Goal: Task Accomplishment & Management: Manage account settings

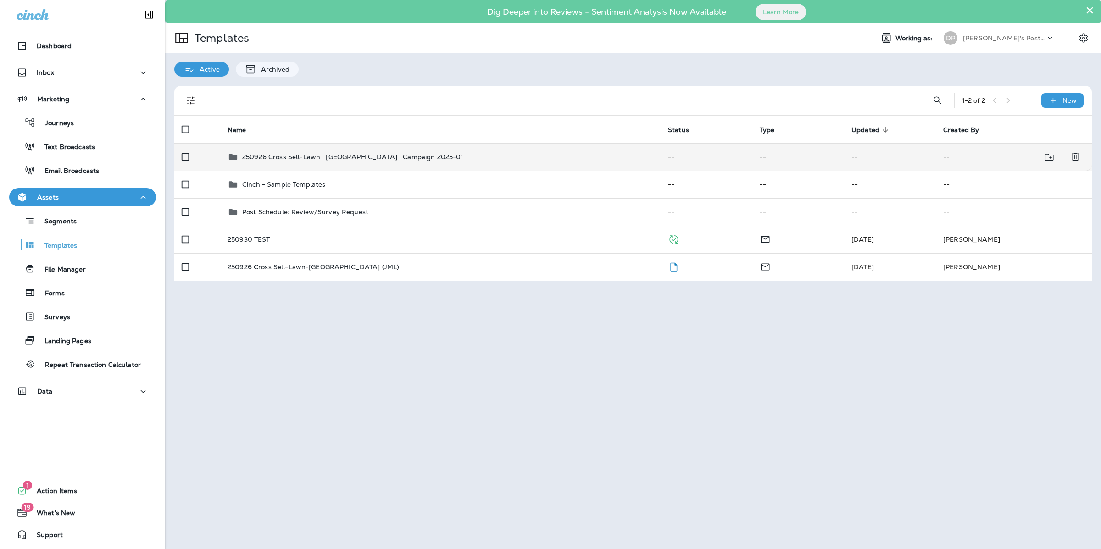
click at [323, 160] on p "250926 Cross Sell-Lawn | [GEOGRAPHIC_DATA] | Campaign 2025-01" at bounding box center [353, 156] width 222 height 7
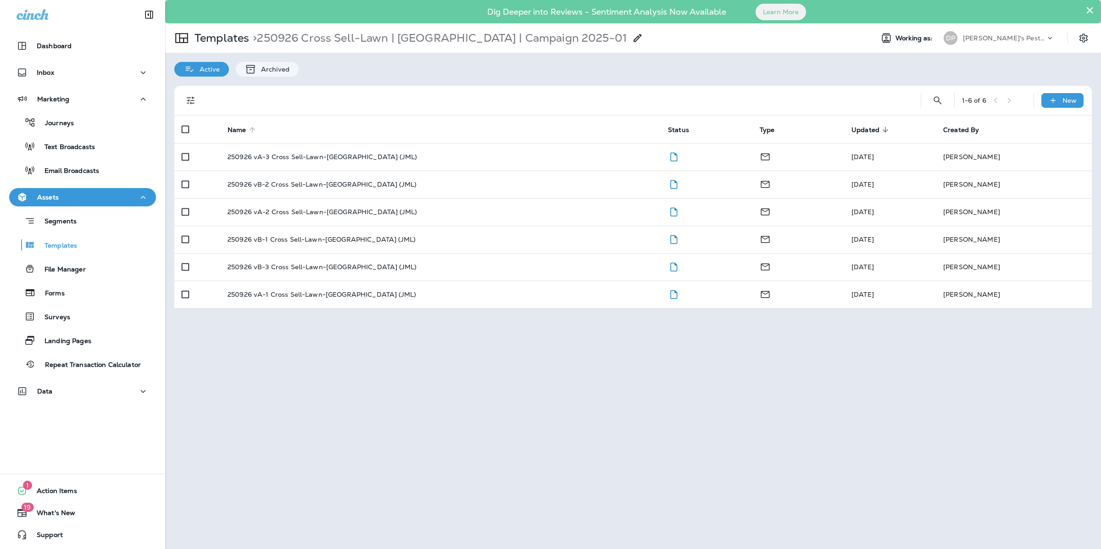
click at [246, 128] on span "Name" at bounding box center [243, 130] width 31 height 8
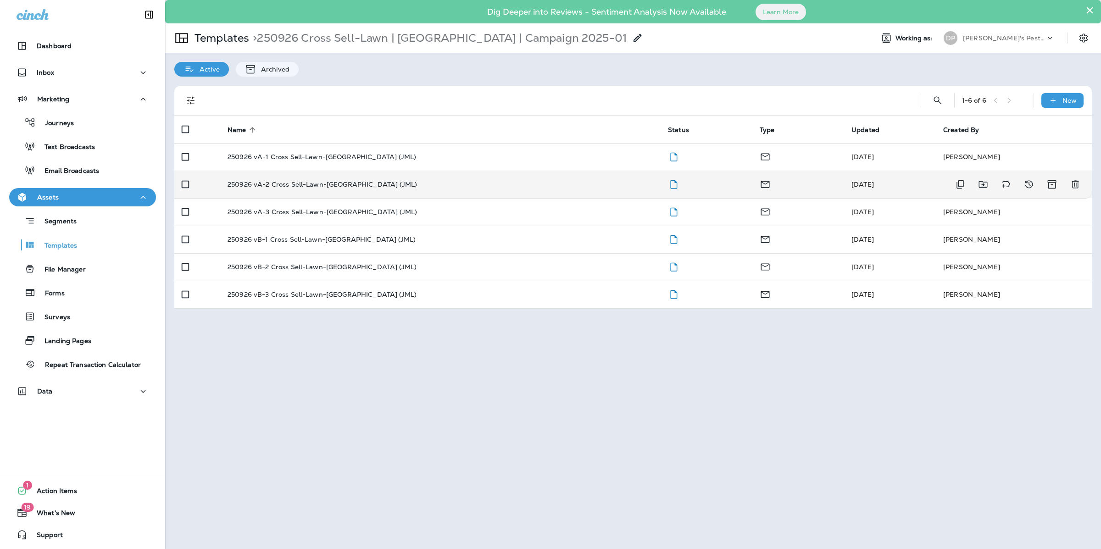
click at [320, 191] on td "250926 vA-2 Cross Sell-Lawn-[GEOGRAPHIC_DATA] (JML)" at bounding box center [440, 185] width 440 height 28
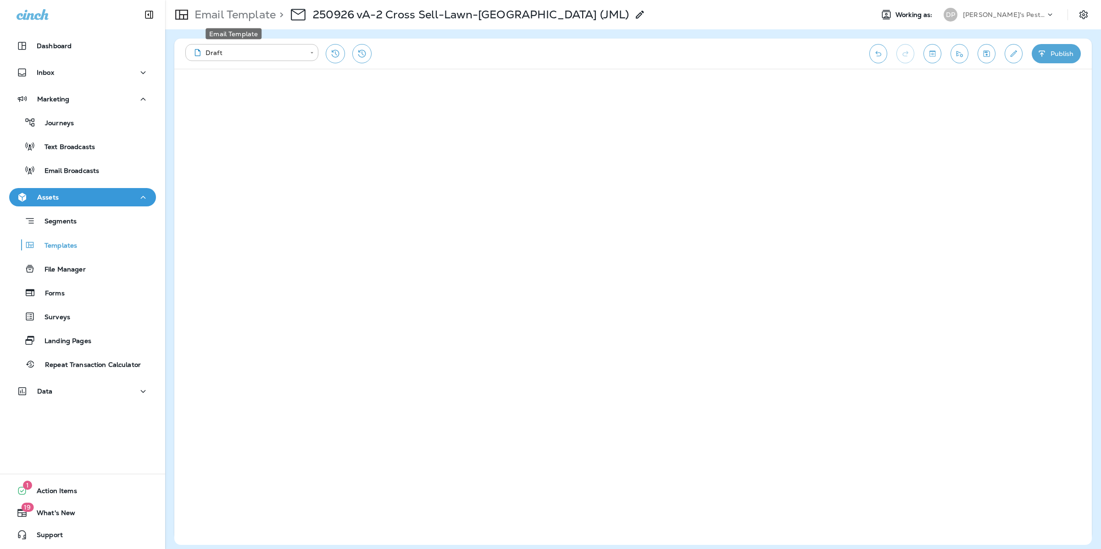
click at [248, 11] on p "Email Template" at bounding box center [233, 15] width 85 height 14
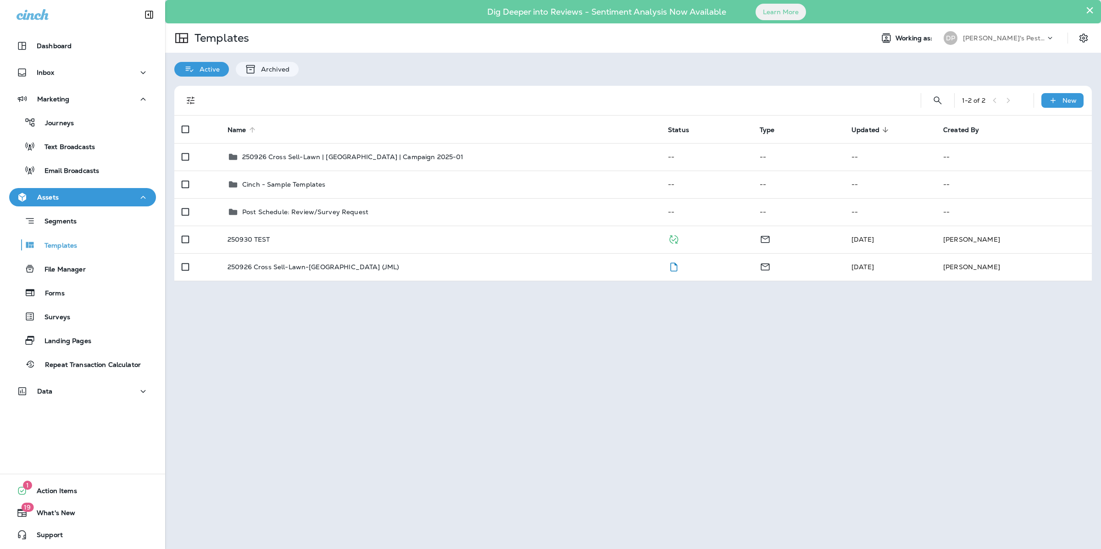
click at [236, 129] on span "Name" at bounding box center [237, 130] width 19 height 8
click at [237, 132] on span "Name" at bounding box center [237, 130] width 19 height 8
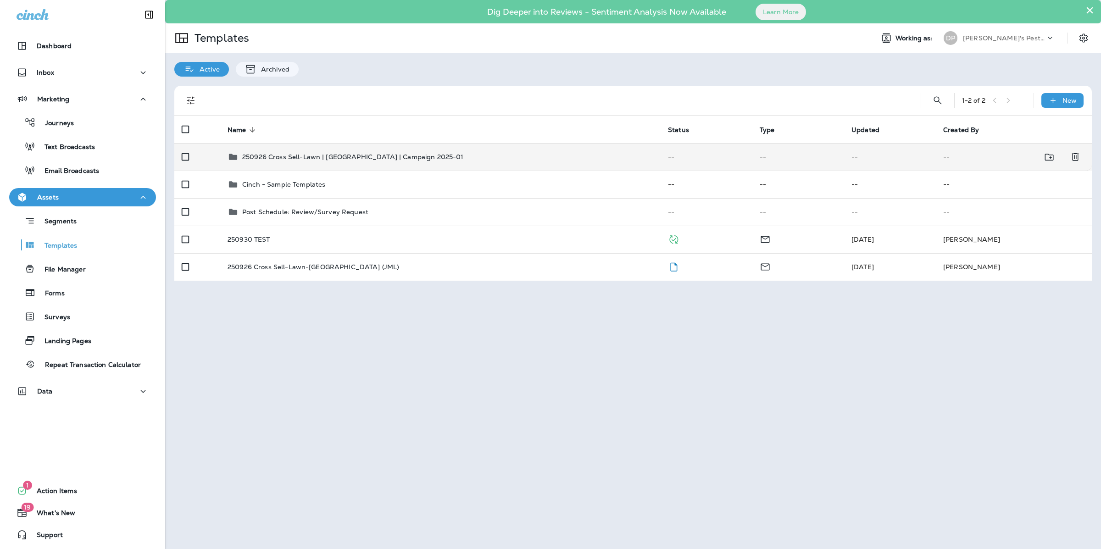
click at [254, 154] on p "250926 Cross Sell-Lawn | [GEOGRAPHIC_DATA] | Campaign 2025-01" at bounding box center [353, 156] width 222 height 7
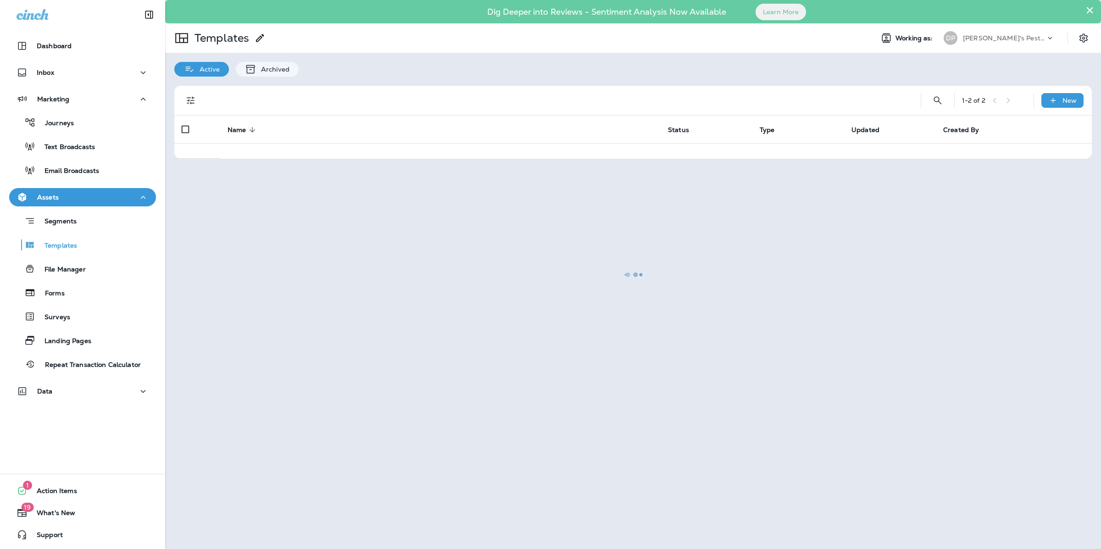
click at [254, 154] on div at bounding box center [633, 274] width 934 height 547
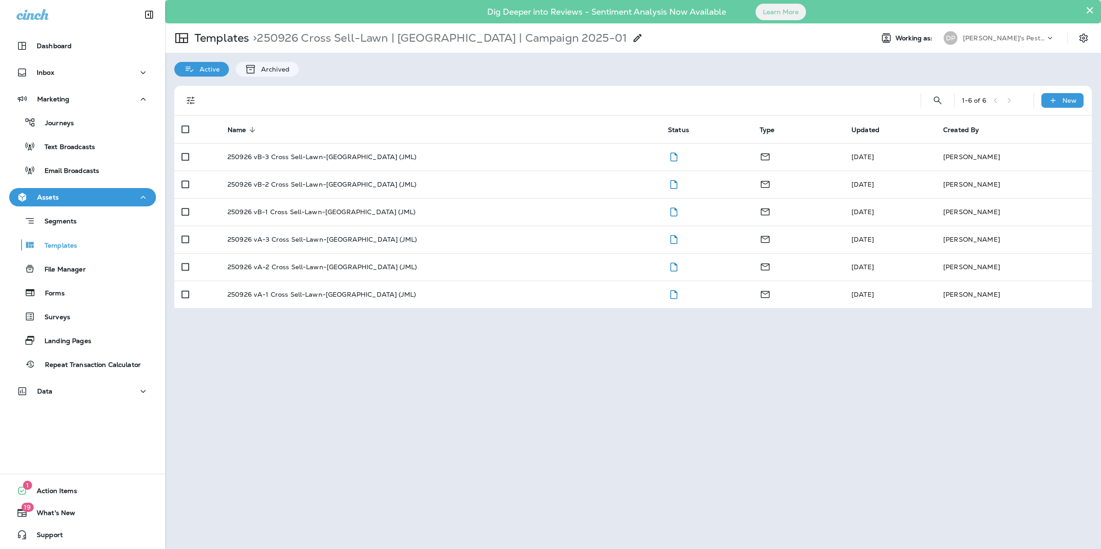
click at [233, 131] on span "Name" at bounding box center [237, 130] width 19 height 8
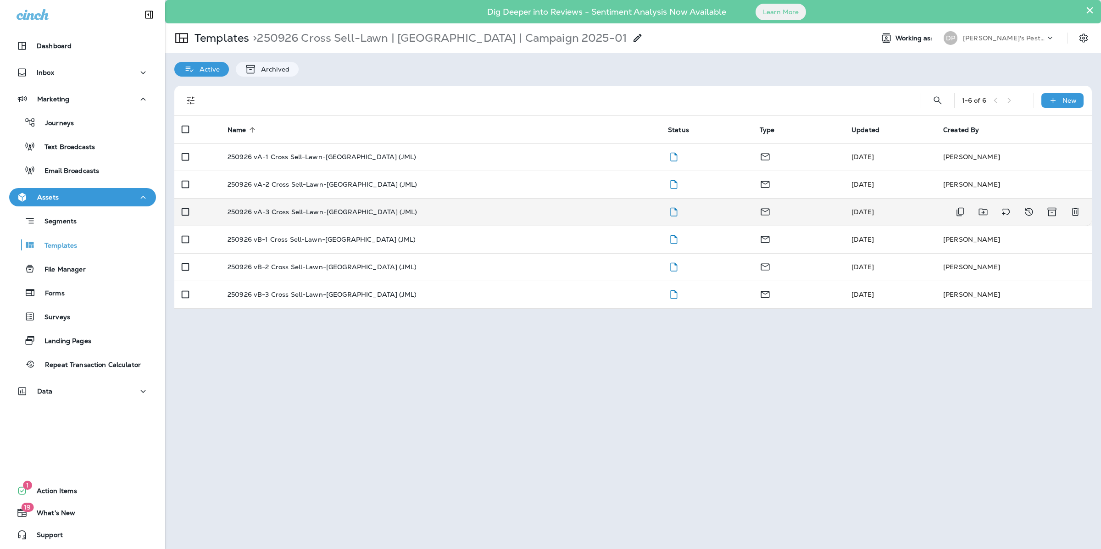
click at [256, 207] on td "250926 vA-3 Cross Sell-Lawn-[GEOGRAPHIC_DATA] (JML)" at bounding box center [440, 212] width 440 height 28
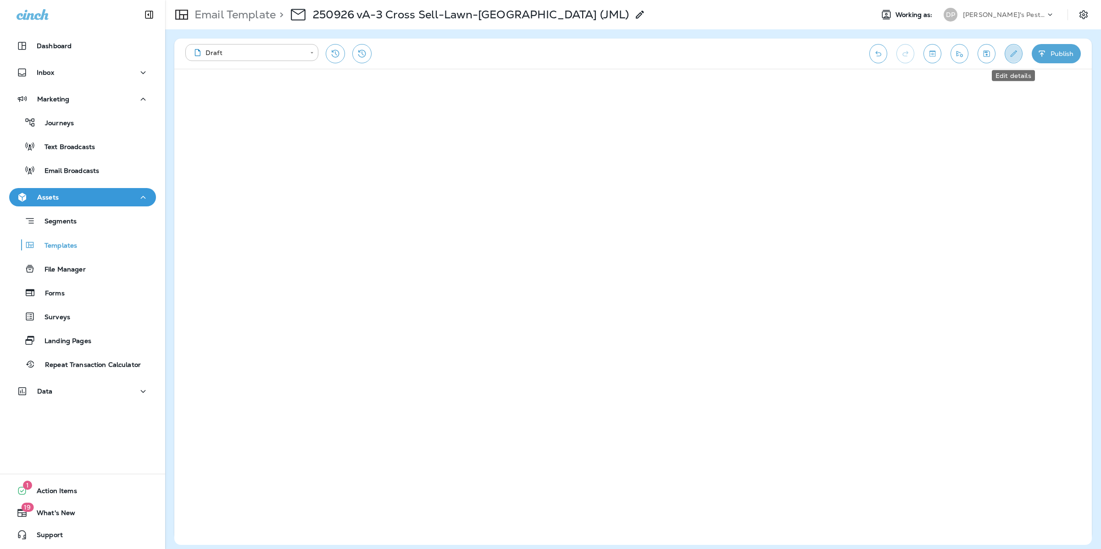
click at [1013, 55] on icon "Edit details" at bounding box center [1014, 53] width 6 height 6
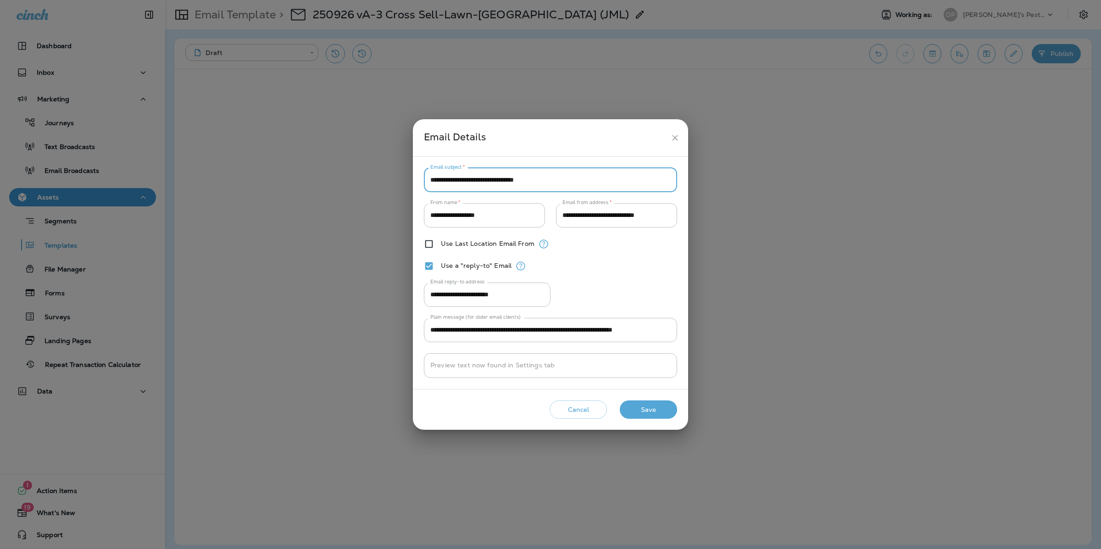
click at [427, 175] on input "**********" at bounding box center [550, 180] width 253 height 24
type input "**********"
click at [623, 407] on button "Save" at bounding box center [648, 410] width 57 height 19
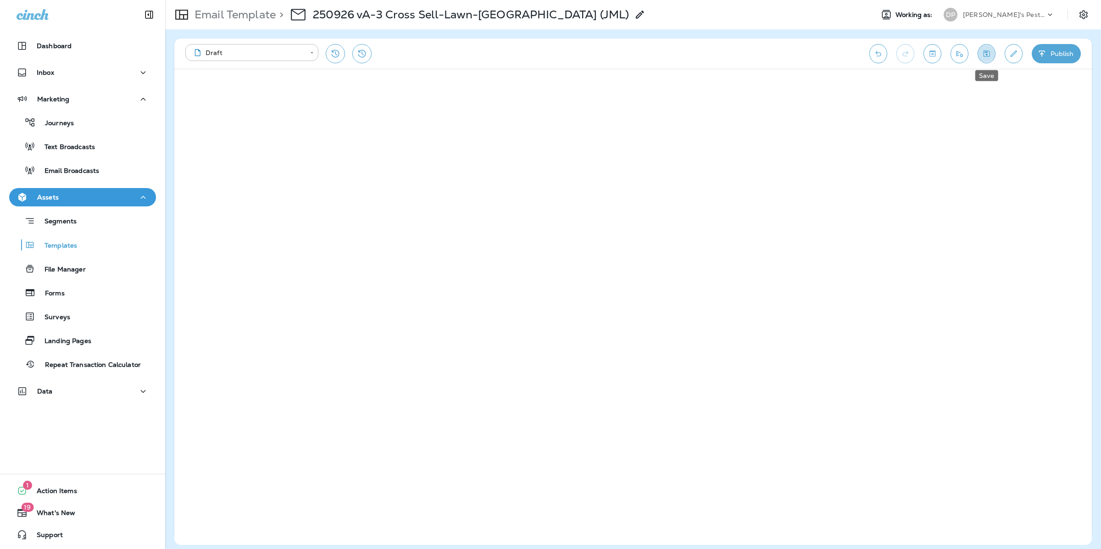
click at [992, 58] on button "Save" at bounding box center [987, 53] width 18 height 19
click at [249, 17] on p "Email Template" at bounding box center [233, 15] width 85 height 14
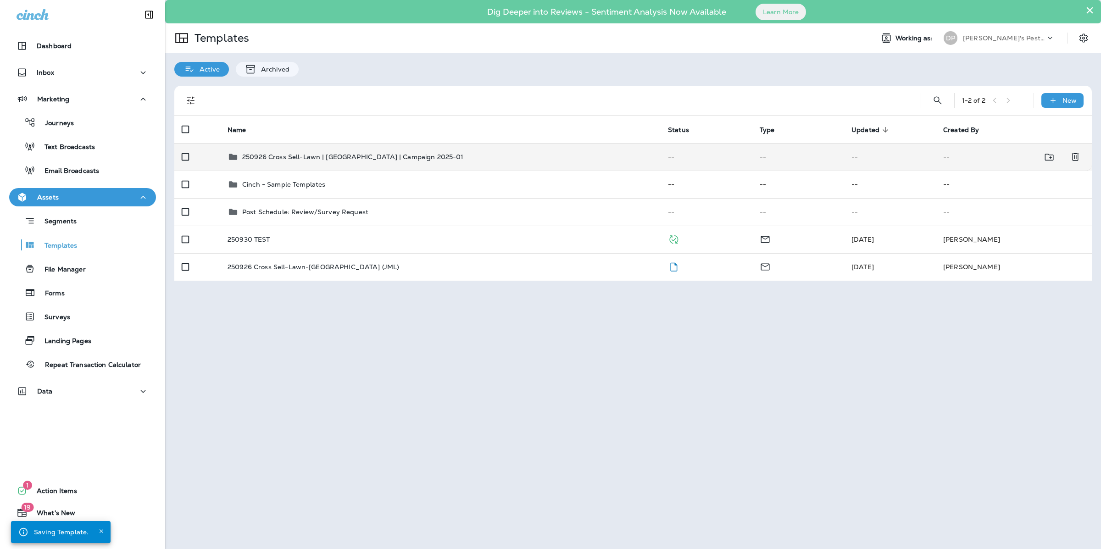
click at [267, 154] on p "250926 Cross Sell-Lawn | [GEOGRAPHIC_DATA] | Campaign 2025-01" at bounding box center [353, 156] width 222 height 7
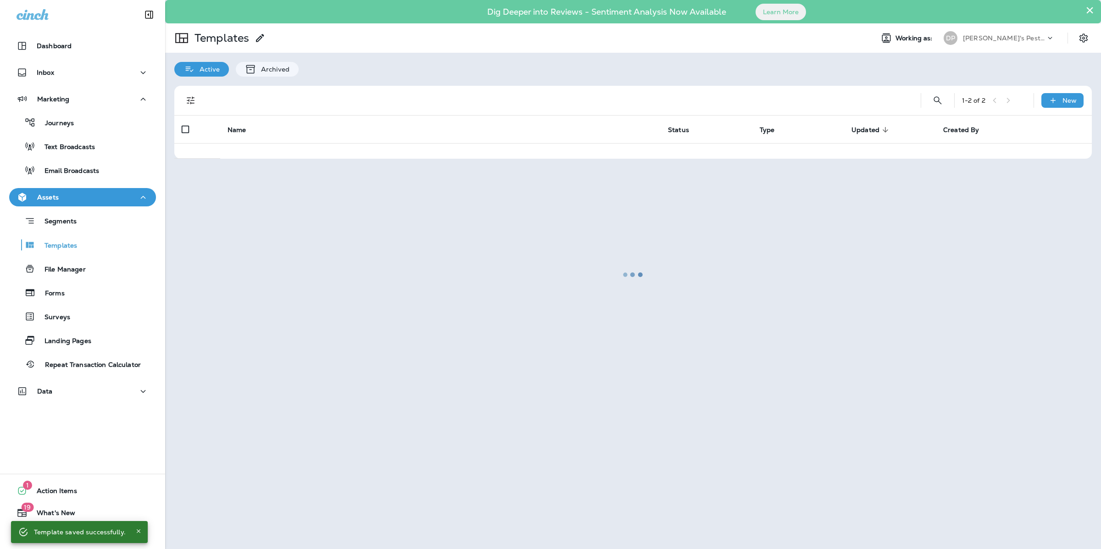
click at [267, 154] on div at bounding box center [633, 274] width 934 height 547
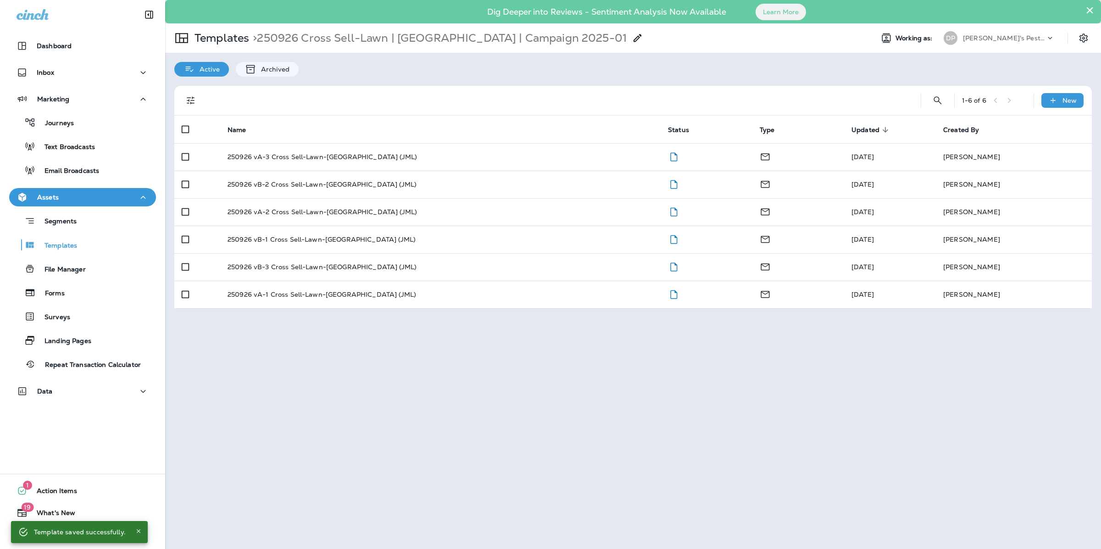
click at [273, 129] on th "Name" at bounding box center [440, 130] width 440 height 28
click at [239, 128] on span "Name" at bounding box center [237, 130] width 19 height 8
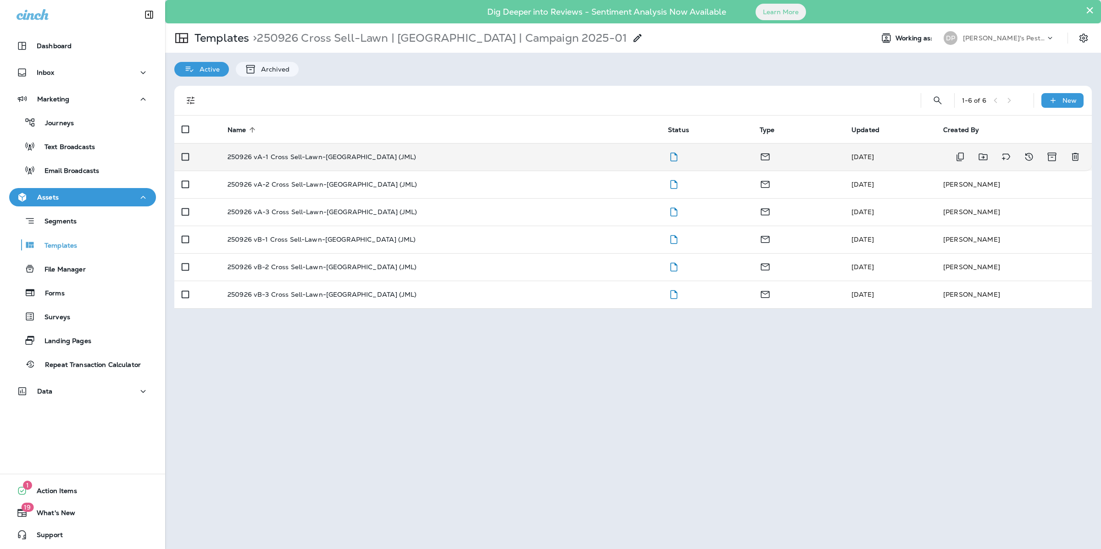
click at [293, 157] on p "250926 vA-1 Cross Sell-Lawn-[GEOGRAPHIC_DATA] (JML)" at bounding box center [322, 156] width 189 height 7
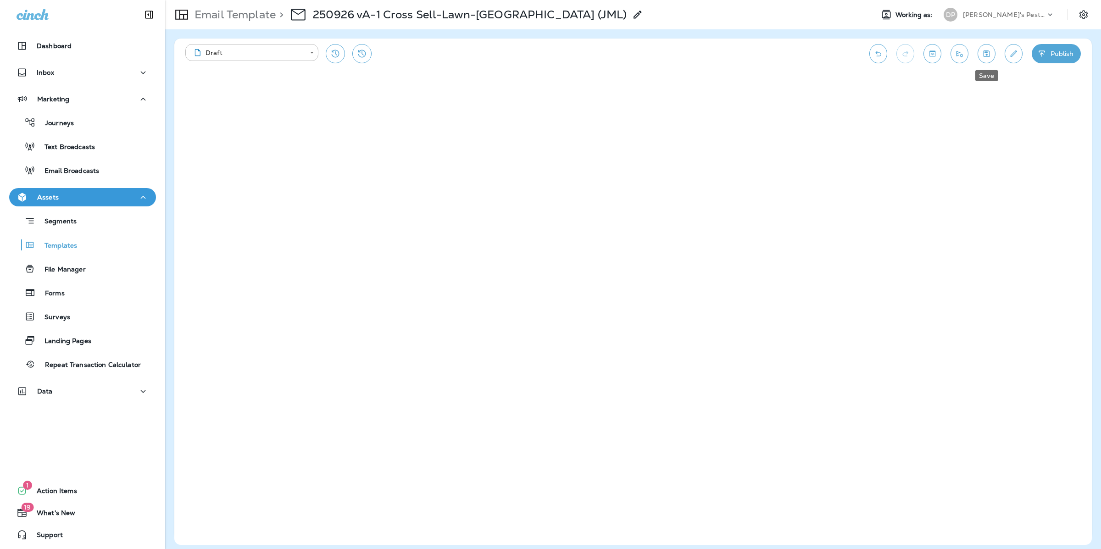
click at [982, 50] on icon "Save" at bounding box center [987, 53] width 10 height 9
click at [263, 19] on p "Email Template" at bounding box center [233, 15] width 85 height 14
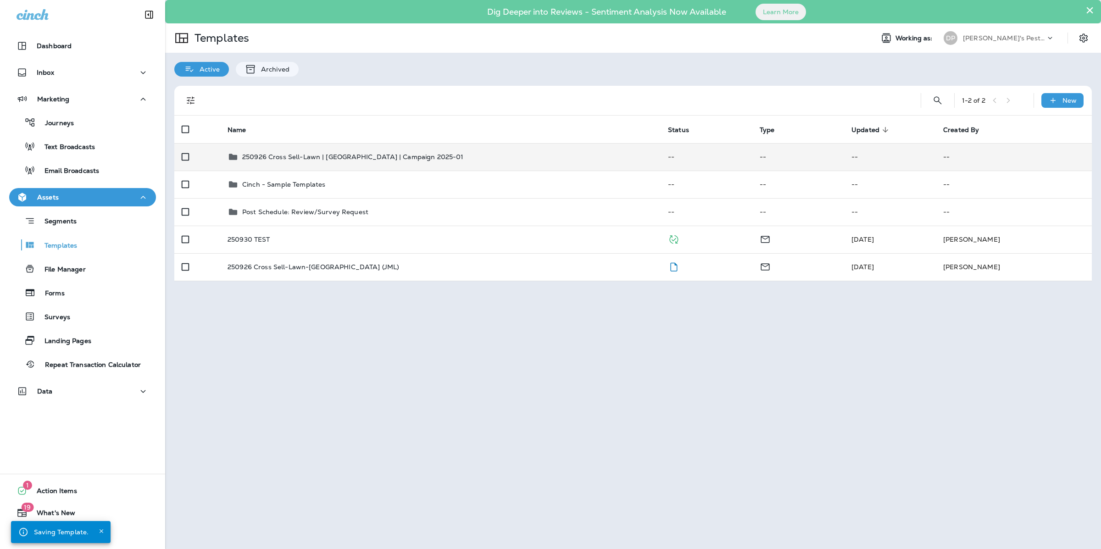
click at [267, 156] on p "250926 Cross Sell-Lawn | [GEOGRAPHIC_DATA] | Campaign 2025-01" at bounding box center [353, 156] width 222 height 7
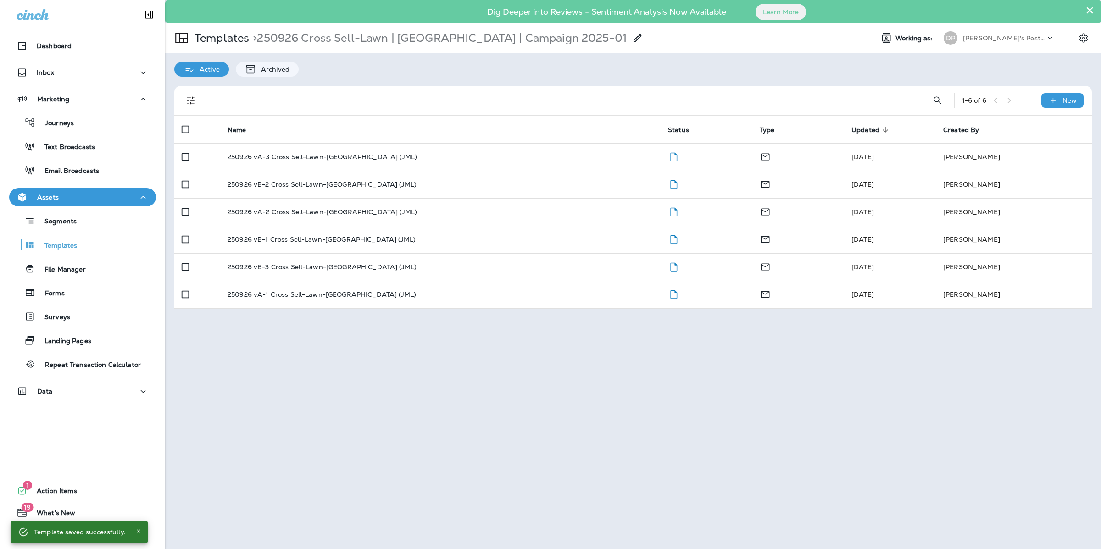
click at [240, 134] on th "Name" at bounding box center [440, 130] width 440 height 28
click at [240, 132] on span "Name" at bounding box center [237, 130] width 19 height 8
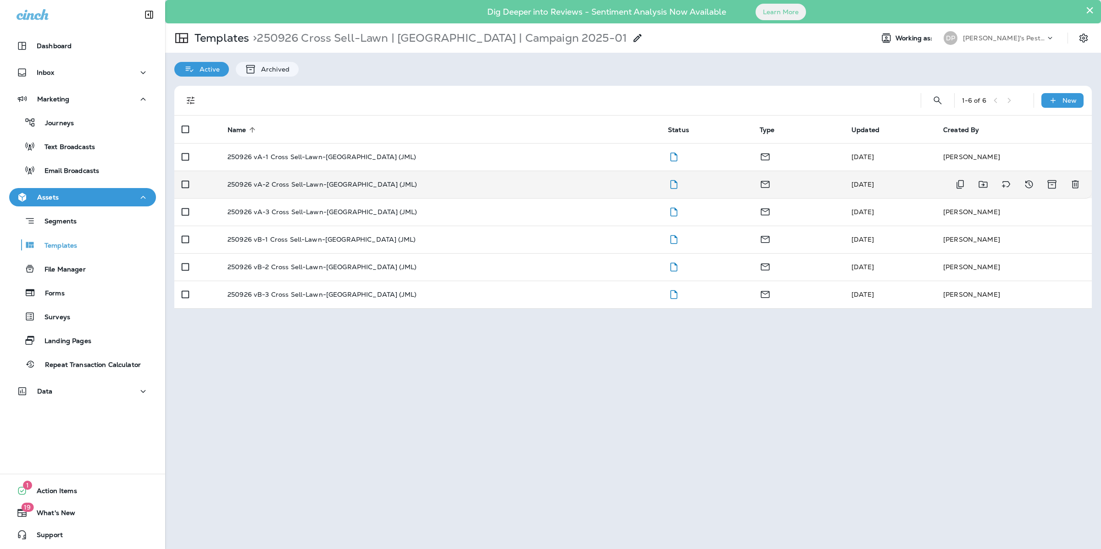
click at [305, 190] on td "250926 vA-2 Cross Sell-Lawn-[GEOGRAPHIC_DATA] (JML)" at bounding box center [440, 185] width 440 height 28
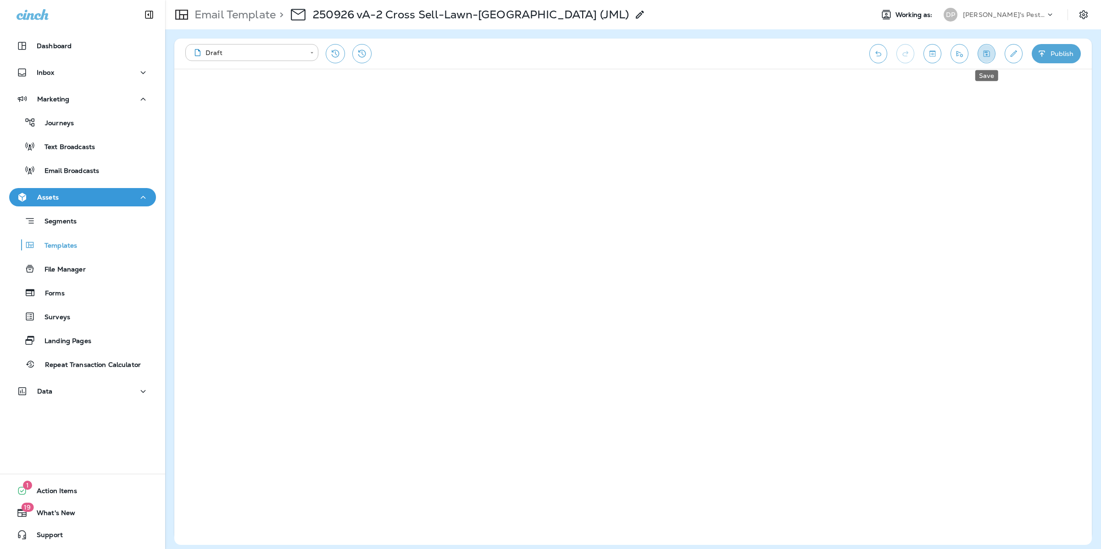
click at [992, 52] on button "Save" at bounding box center [987, 53] width 18 height 19
click at [983, 52] on icon "Save" at bounding box center [987, 53] width 10 height 9
click at [252, 9] on p "Email Template" at bounding box center [233, 15] width 85 height 14
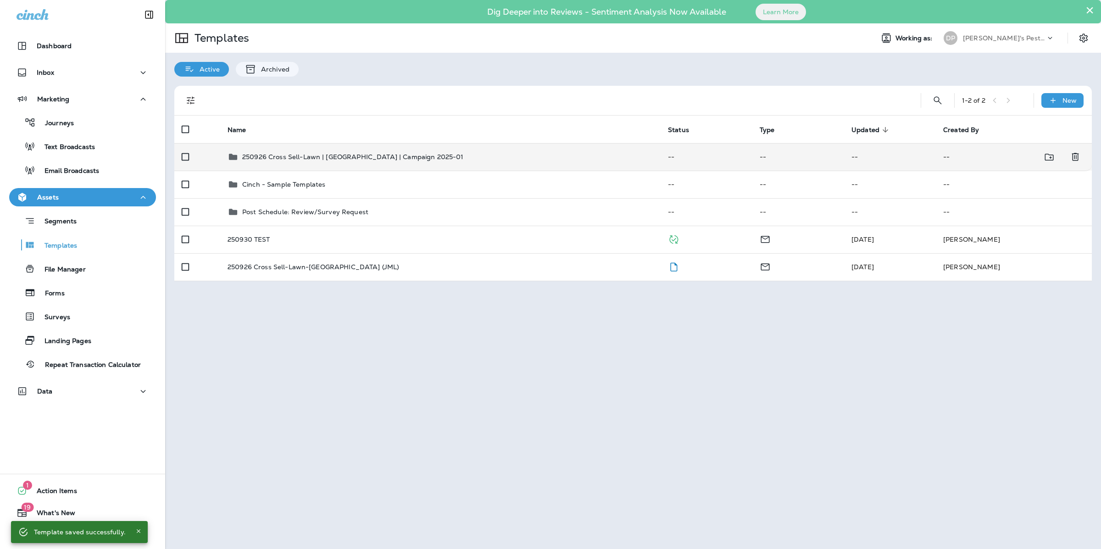
click at [315, 158] on p "250926 Cross Sell-Lawn | [GEOGRAPHIC_DATA] | Campaign 2025-01" at bounding box center [353, 156] width 222 height 7
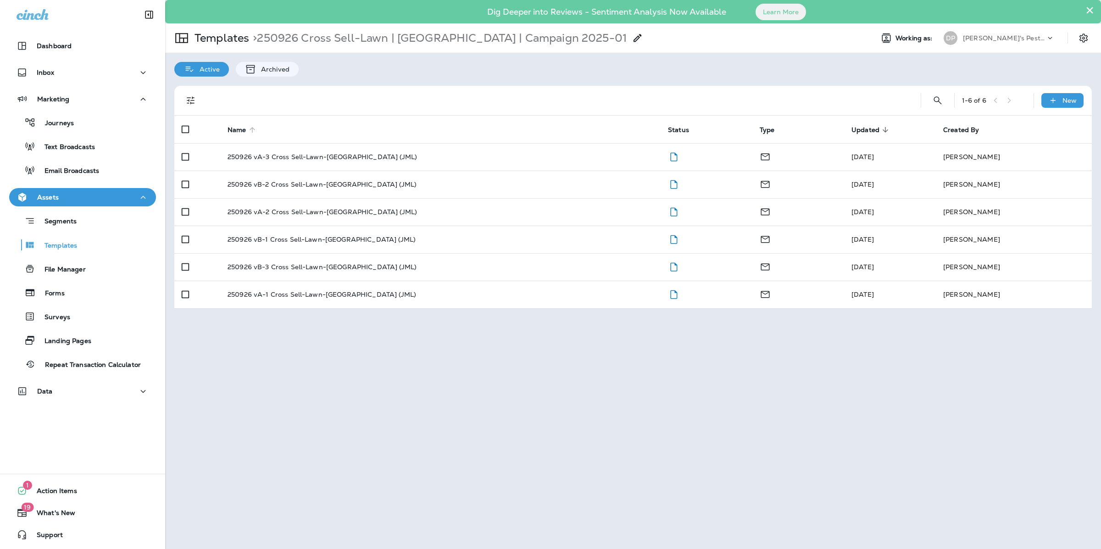
click at [239, 133] on span "Name" at bounding box center [237, 130] width 19 height 8
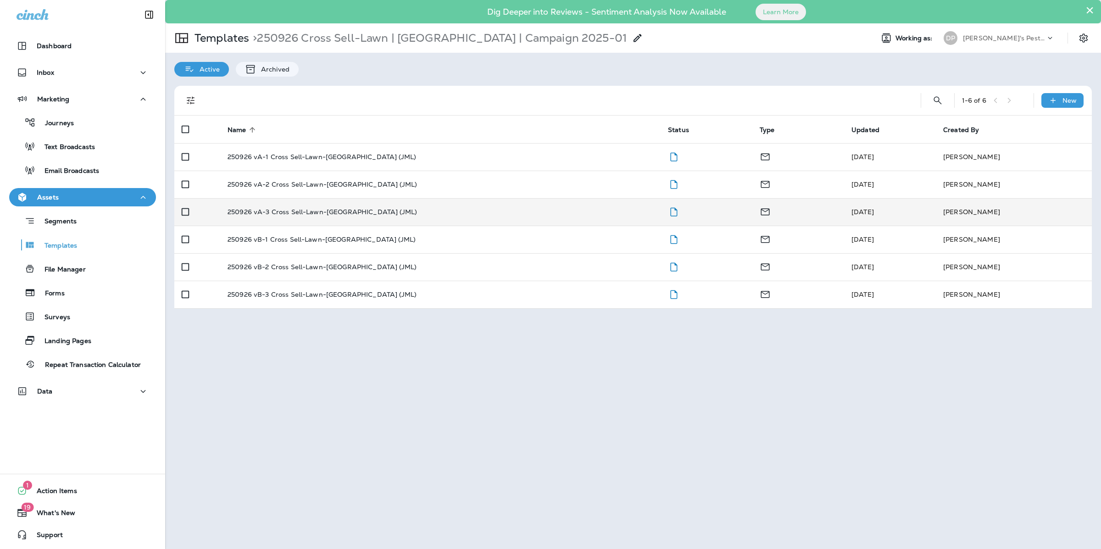
click at [271, 218] on td "250926 vA-3 Cross Sell-Lawn-[GEOGRAPHIC_DATA] (JML)" at bounding box center [440, 212] width 440 height 28
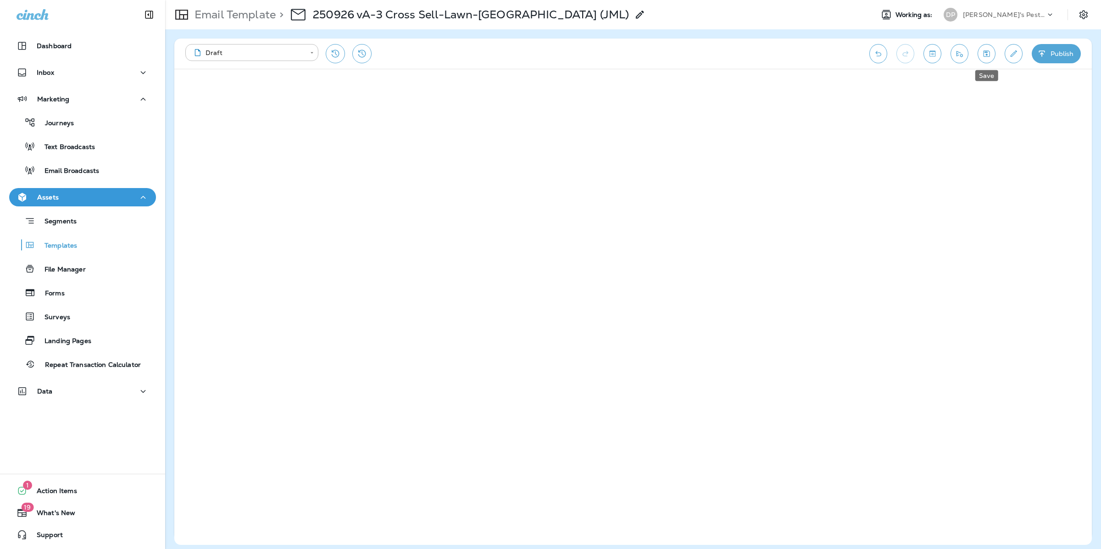
click at [991, 52] on button "Save" at bounding box center [987, 53] width 18 height 19
click at [278, 15] on p ">" at bounding box center [280, 15] width 8 height 14
click at [270, 17] on p "Email Template" at bounding box center [233, 15] width 85 height 14
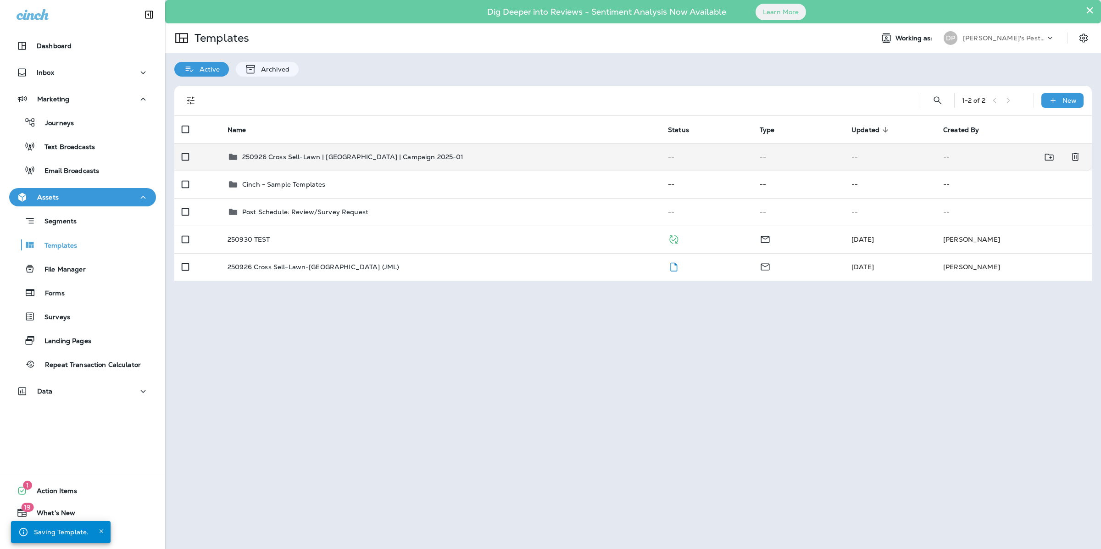
click at [277, 151] on div "250926 Cross Sell-Lawn | [GEOGRAPHIC_DATA] | Campaign 2025-01" at bounding box center [353, 156] width 222 height 11
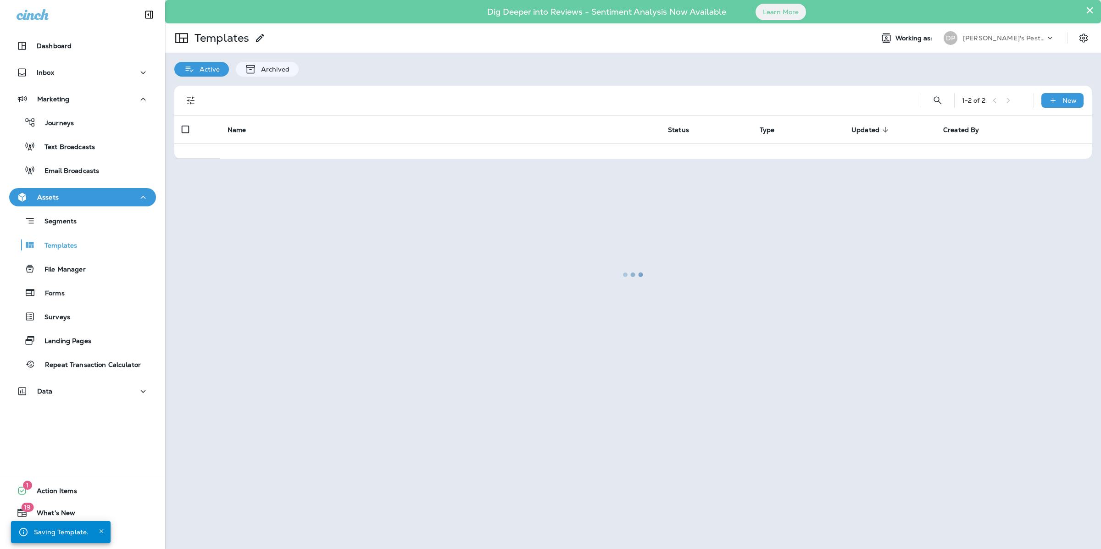
click at [277, 151] on div at bounding box center [633, 274] width 934 height 547
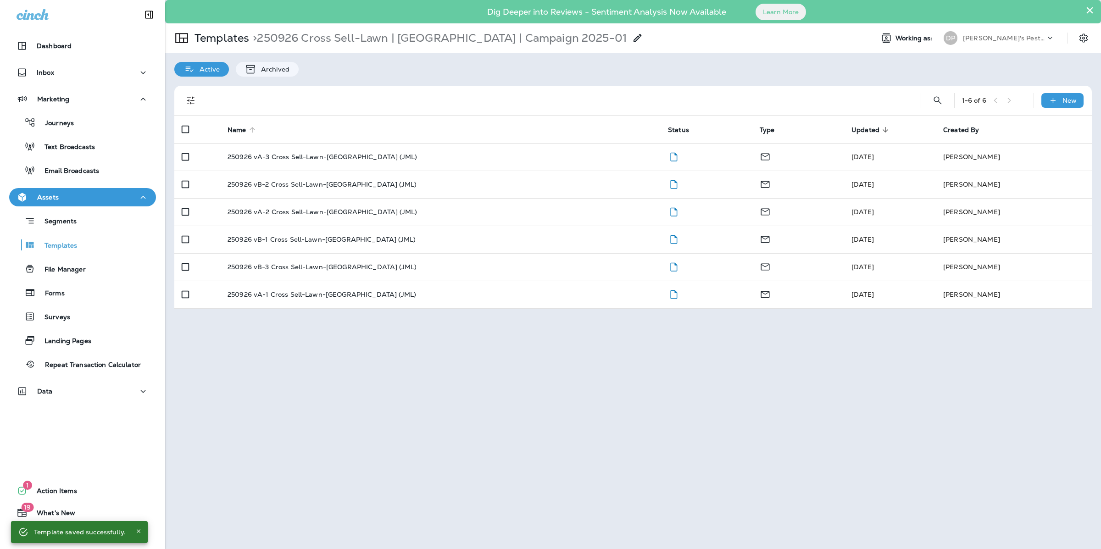
click at [228, 128] on span "Name" at bounding box center [237, 130] width 19 height 8
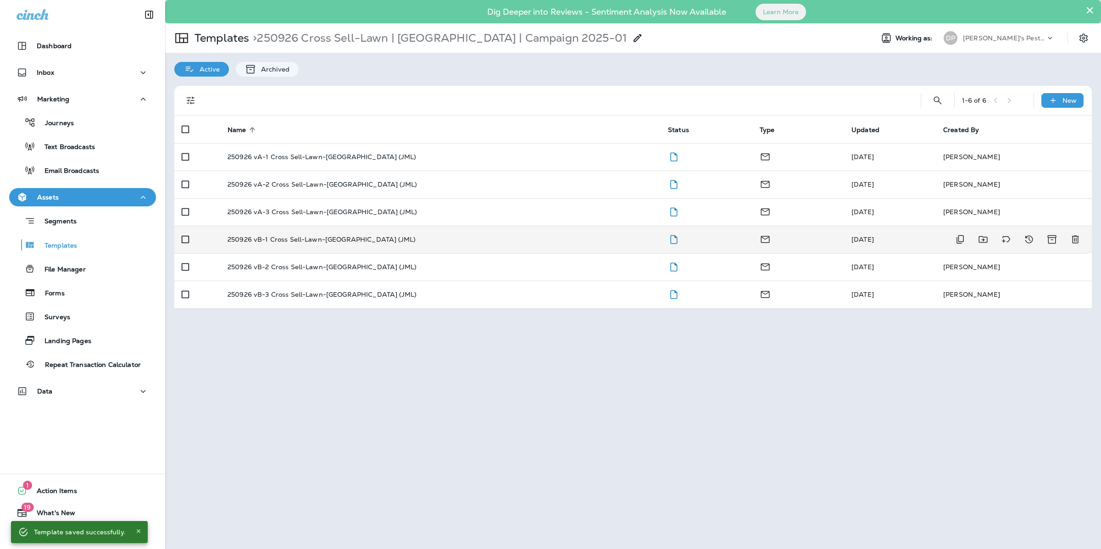
click at [278, 237] on p "250926 vB-1 Cross Sell-Lawn-[GEOGRAPHIC_DATA] (JML)" at bounding box center [322, 239] width 188 height 7
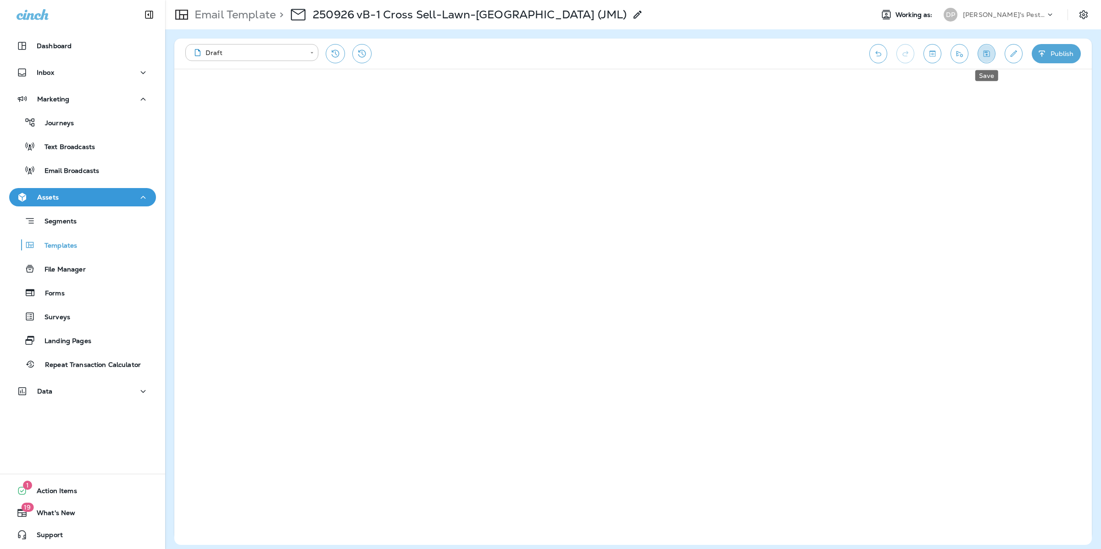
click at [978, 49] on button "Save" at bounding box center [987, 53] width 18 height 19
click at [242, 16] on p "Email Template" at bounding box center [233, 15] width 85 height 14
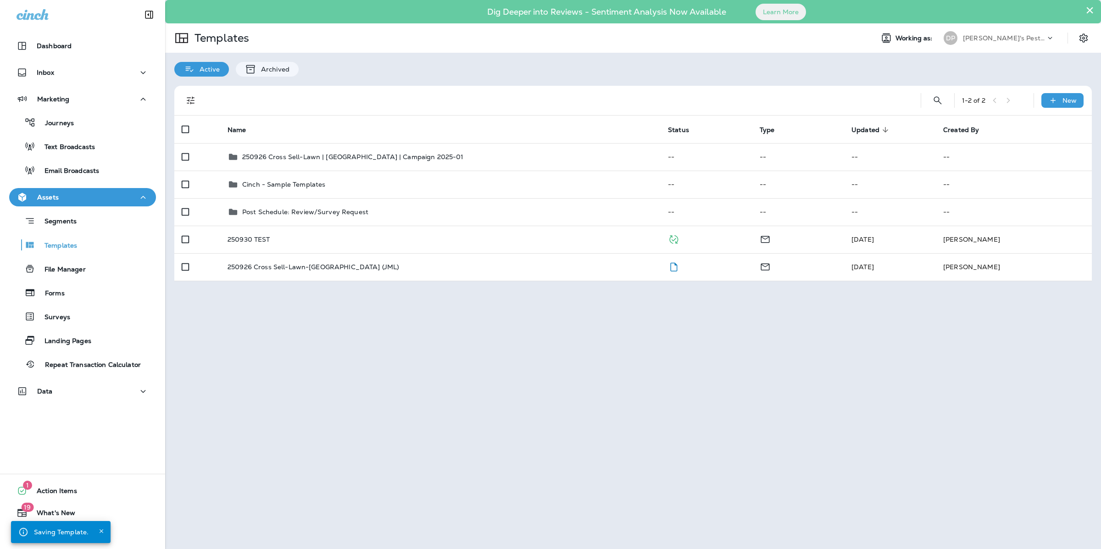
click at [267, 149] on td "250926 Cross Sell-Lawn | [GEOGRAPHIC_DATA] | Campaign 2025-01" at bounding box center [440, 157] width 440 height 28
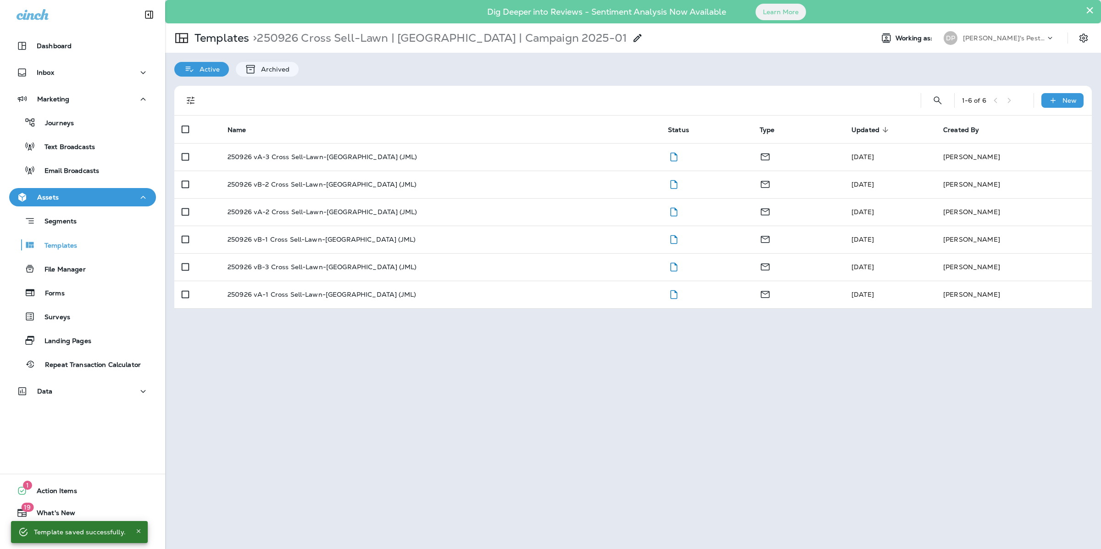
click at [267, 165] on td "250926 vA-3 Cross Sell-Lawn-[GEOGRAPHIC_DATA] (JML)" at bounding box center [440, 157] width 440 height 28
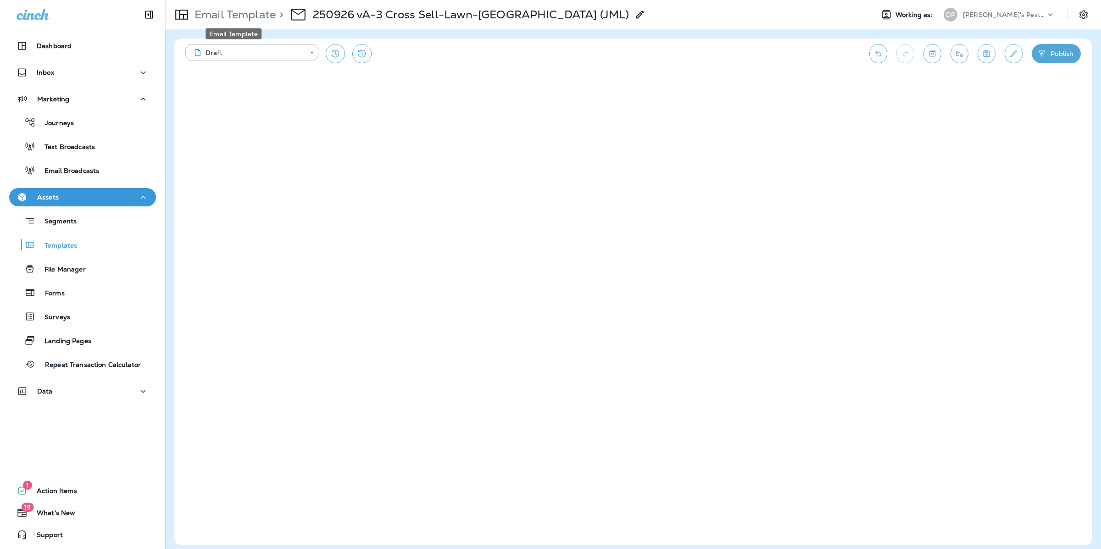
click at [216, 20] on p "Email Template" at bounding box center [233, 15] width 85 height 14
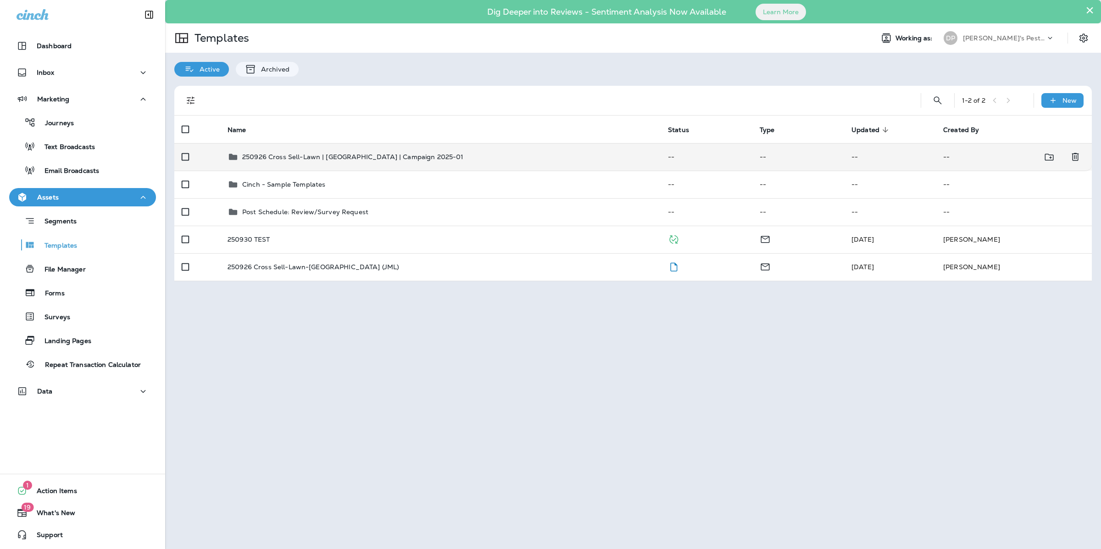
click at [280, 151] on div "250926 Cross Sell-Lawn | [GEOGRAPHIC_DATA] | Campaign 2025-01" at bounding box center [353, 156] width 222 height 11
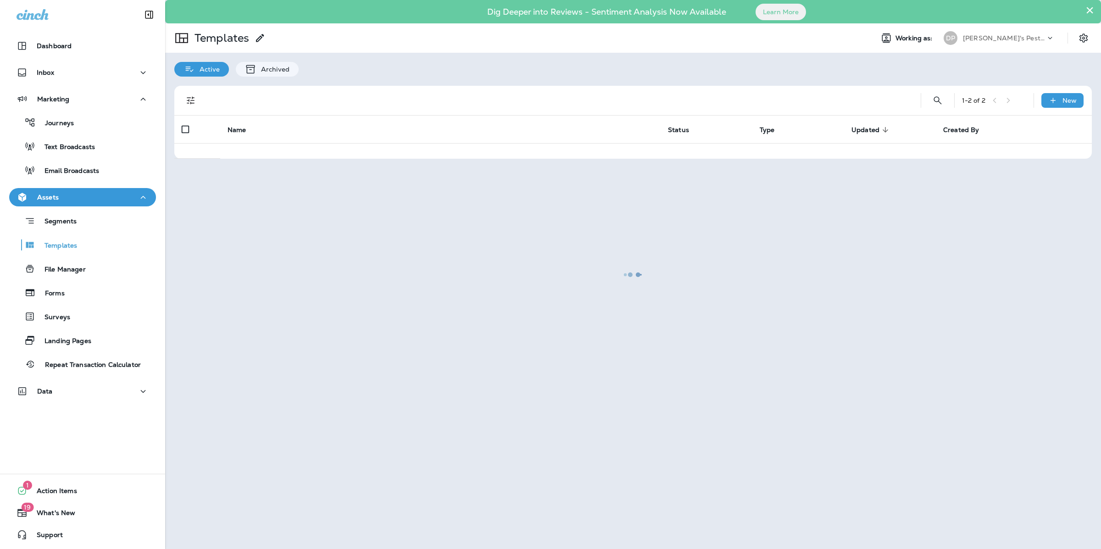
click at [280, 151] on div at bounding box center [633, 274] width 934 height 547
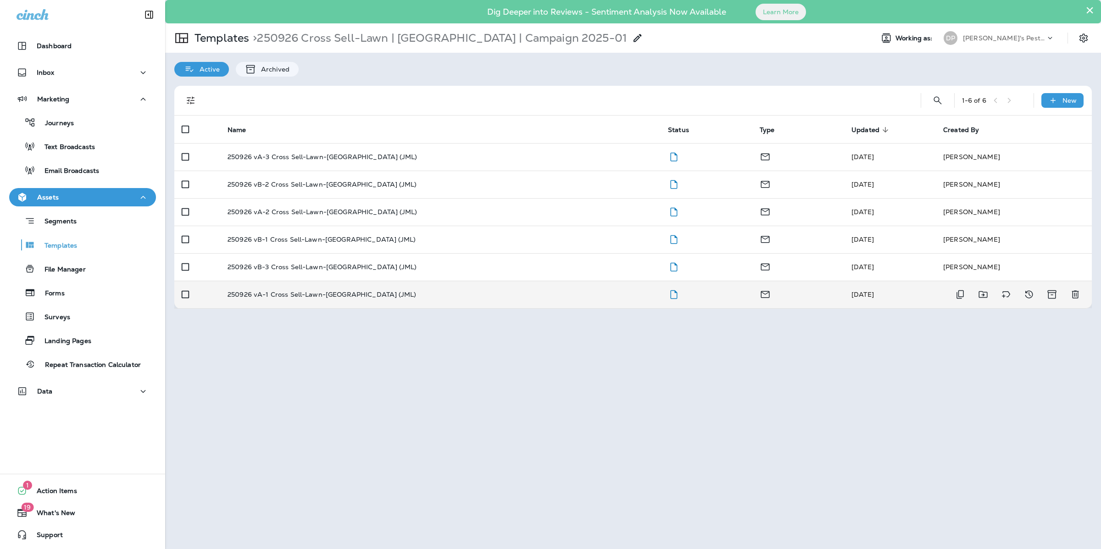
click at [290, 299] on td "250926 vA-1 Cross Sell-Lawn-[GEOGRAPHIC_DATA] (JML)" at bounding box center [440, 295] width 440 height 28
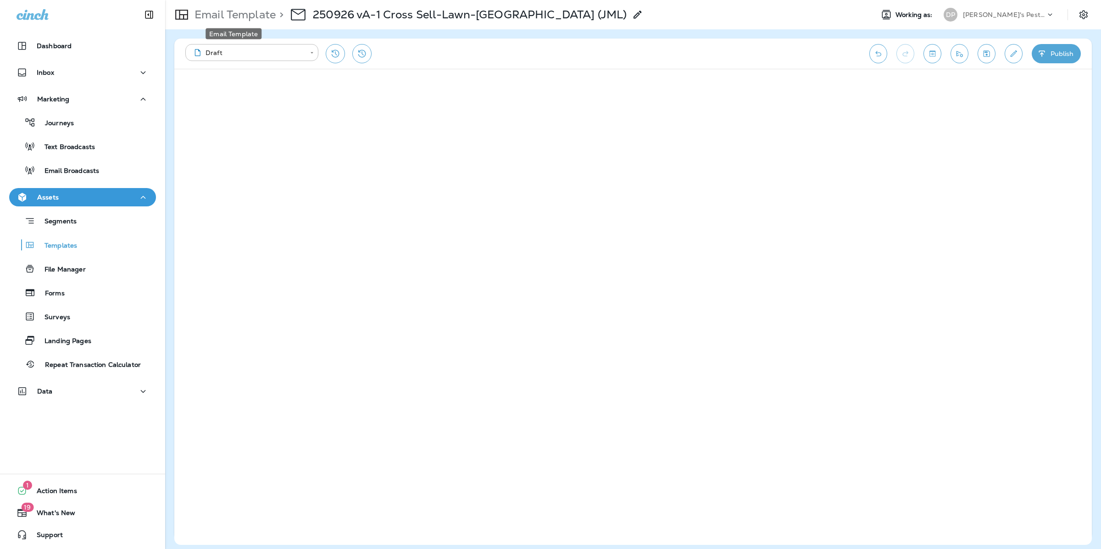
click at [207, 17] on p "Email Template" at bounding box center [233, 15] width 85 height 14
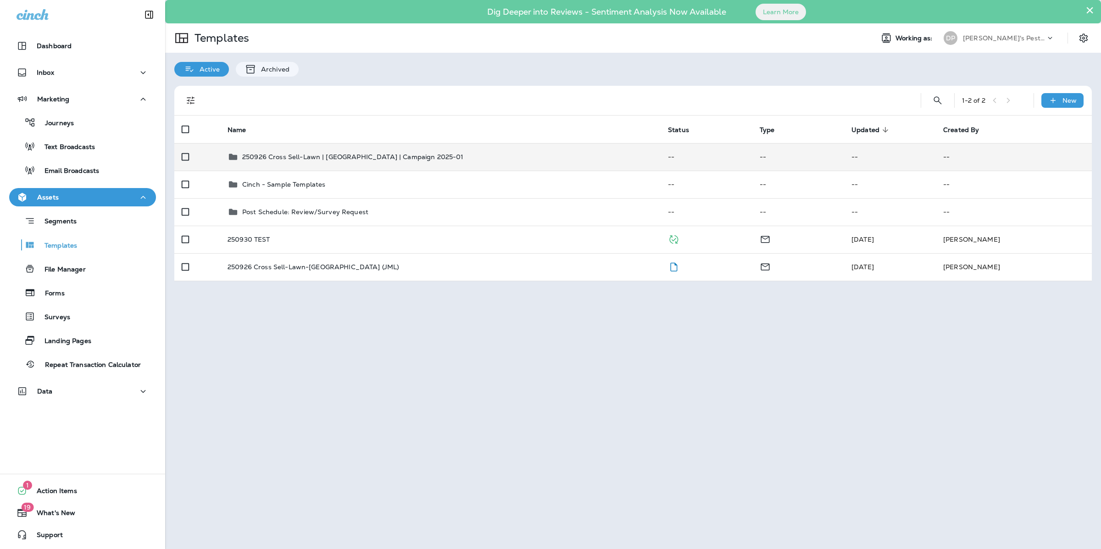
click at [270, 161] on div "250926 Cross Sell-Lawn | [GEOGRAPHIC_DATA] | Campaign 2025-01" at bounding box center [353, 156] width 222 height 11
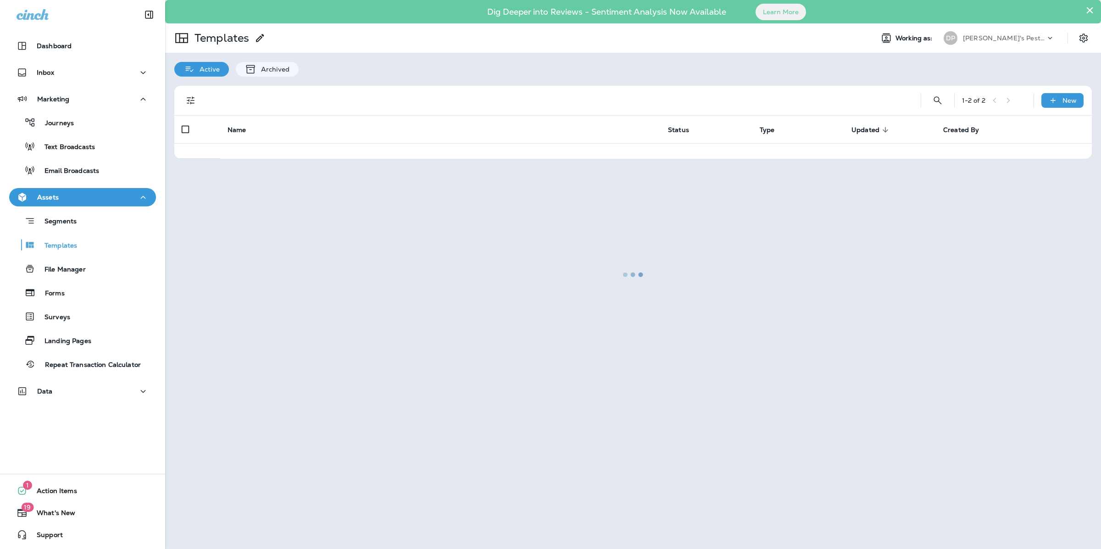
click at [270, 161] on div at bounding box center [633, 274] width 934 height 547
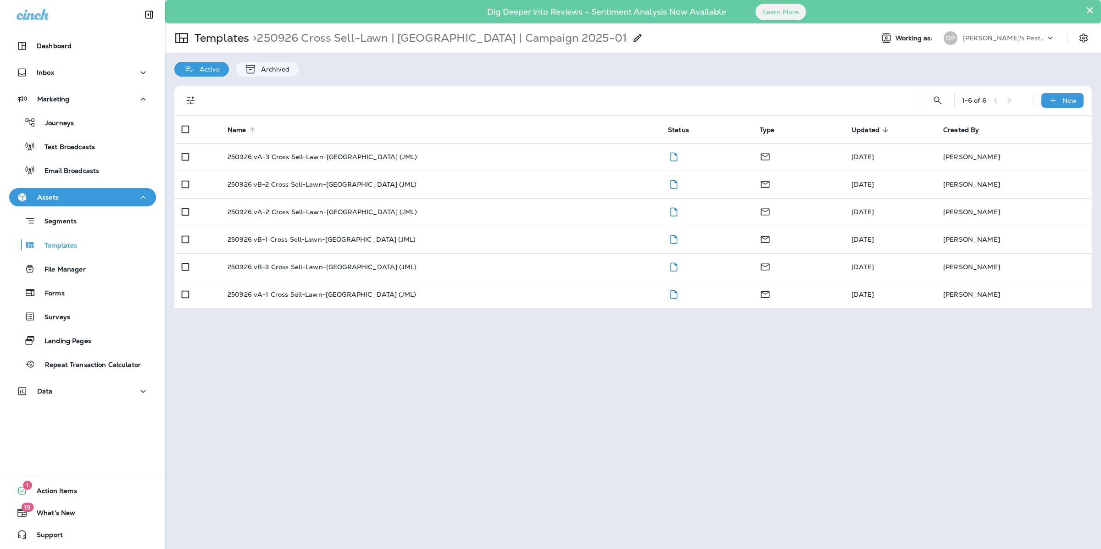
click at [240, 131] on span "Name" at bounding box center [237, 130] width 19 height 8
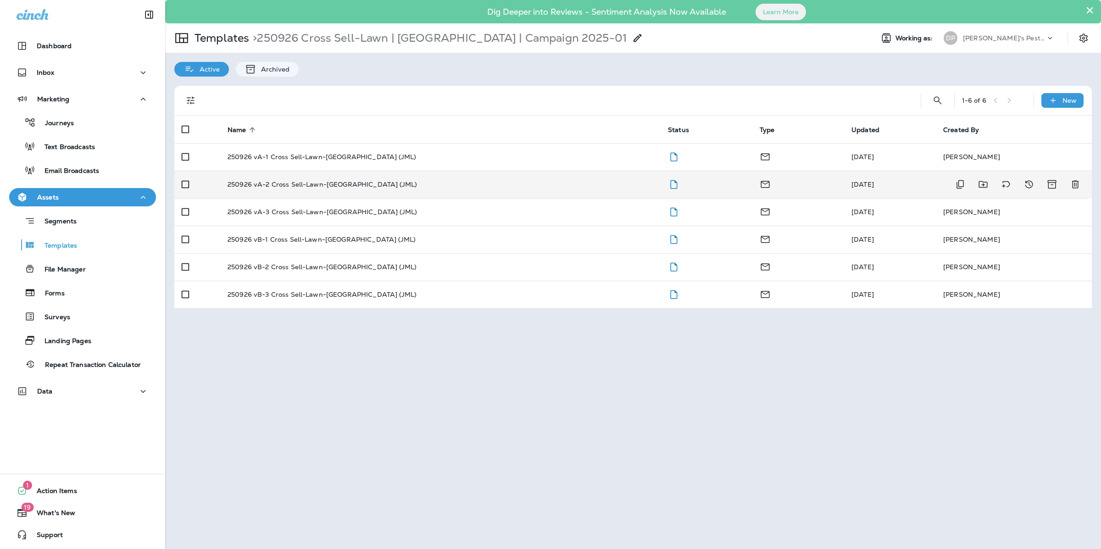
click at [299, 177] on td "250926 vA-2 Cross Sell-Lawn-[GEOGRAPHIC_DATA] (JML)" at bounding box center [440, 185] width 440 height 28
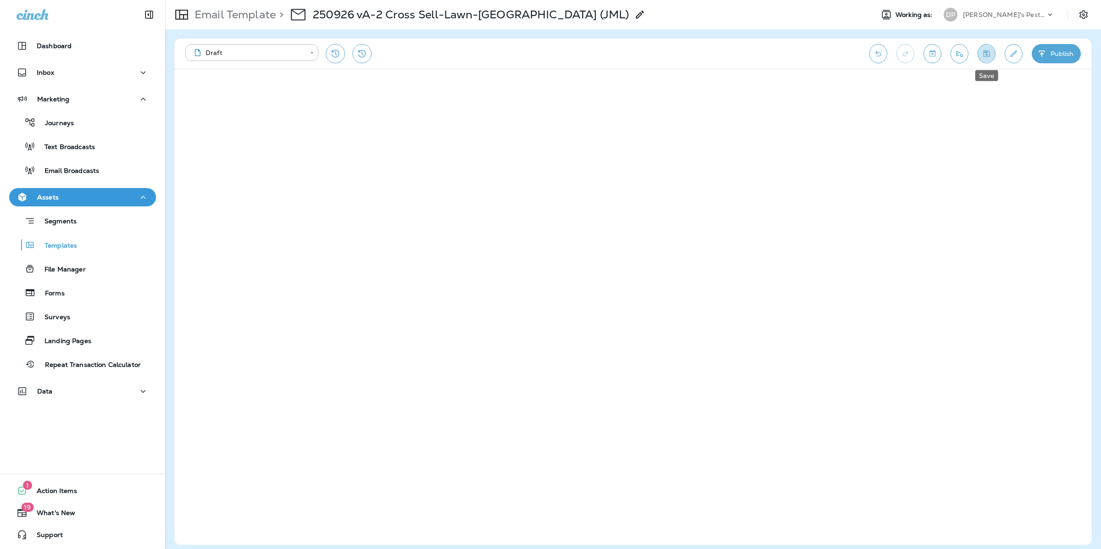
click at [989, 50] on icon "Save" at bounding box center [987, 53] width 10 height 9
click at [206, 13] on p "Email Template" at bounding box center [233, 15] width 85 height 14
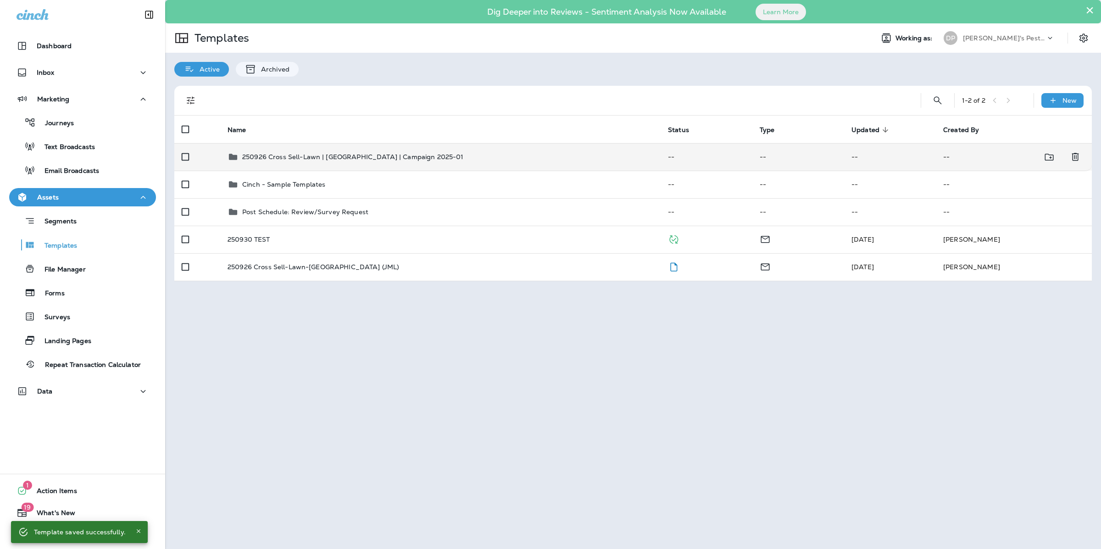
click at [295, 160] on p "250926 Cross Sell-Lawn | [GEOGRAPHIC_DATA] | Campaign 2025-01" at bounding box center [353, 156] width 222 height 7
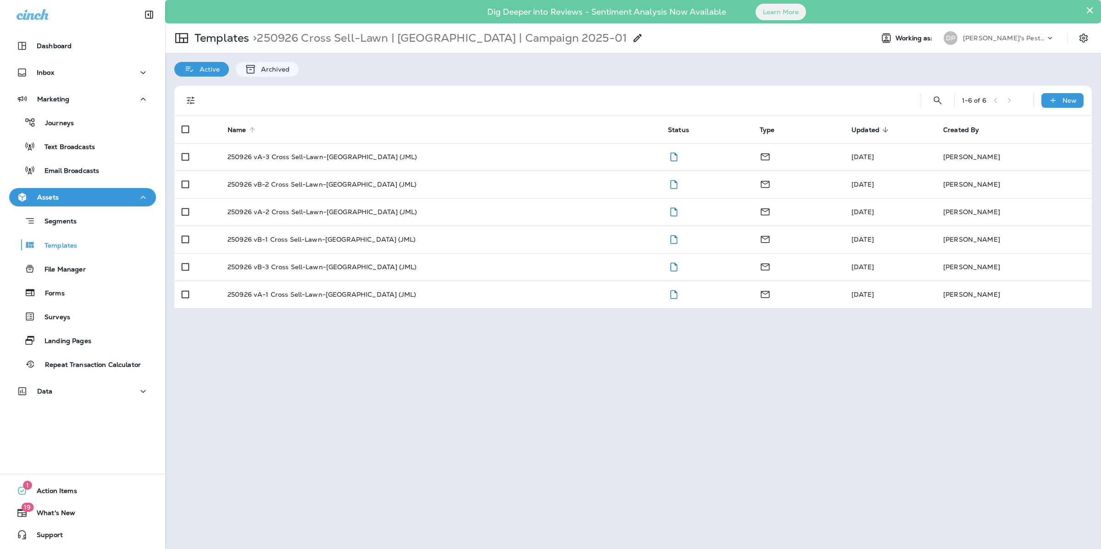
click at [248, 129] on icon at bounding box center [252, 130] width 8 height 8
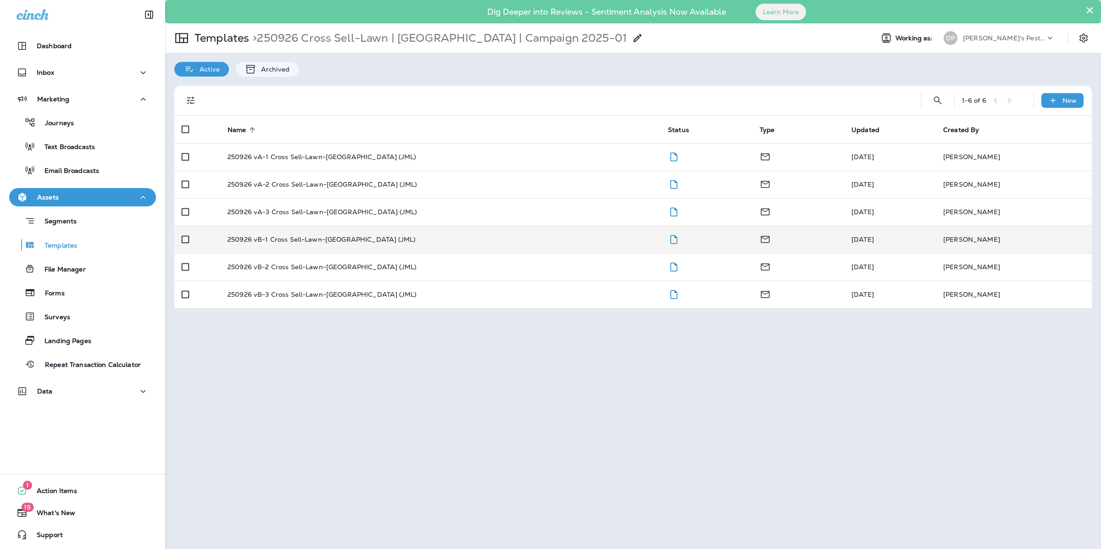
click at [279, 245] on td "250926 vB-1 Cross Sell-Lawn-[GEOGRAPHIC_DATA] (JML)" at bounding box center [440, 240] width 440 height 28
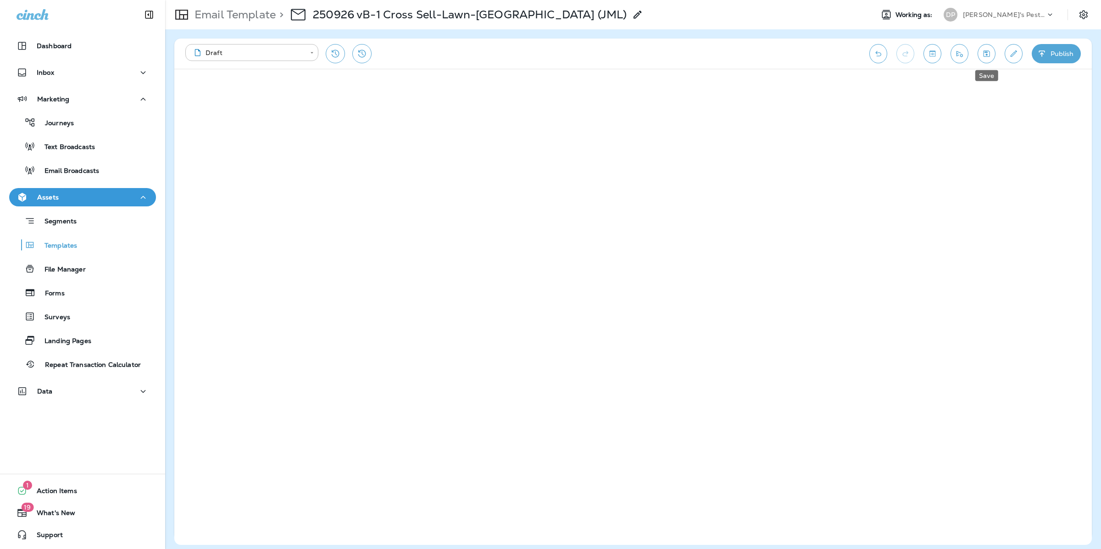
click at [989, 45] on button "Save" at bounding box center [987, 53] width 18 height 19
click at [265, 15] on p "Email Template" at bounding box center [233, 15] width 85 height 14
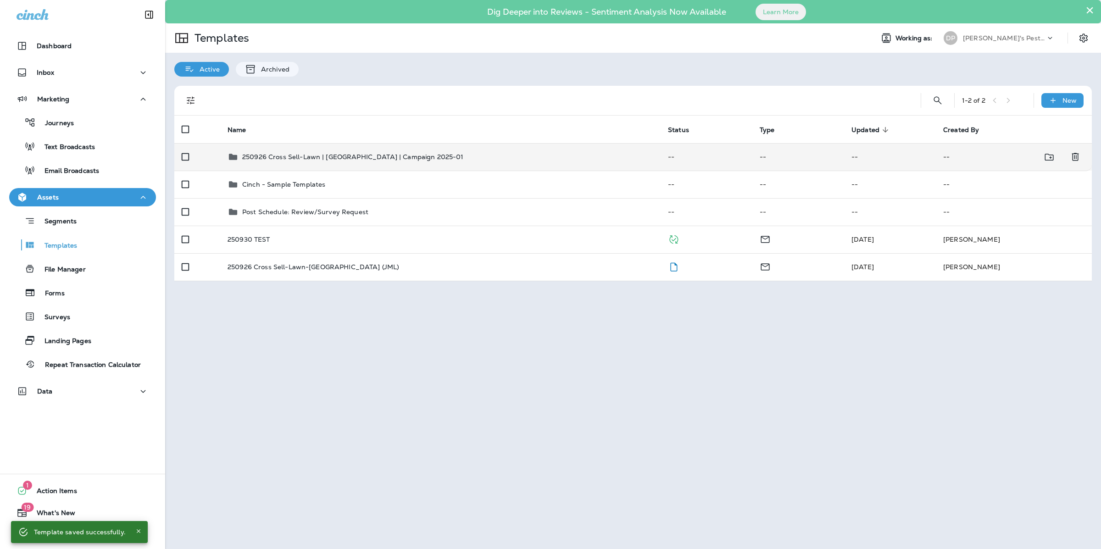
click at [324, 165] on td "250926 Cross Sell-Lawn | [GEOGRAPHIC_DATA] | Campaign 2025-01" at bounding box center [440, 157] width 440 height 28
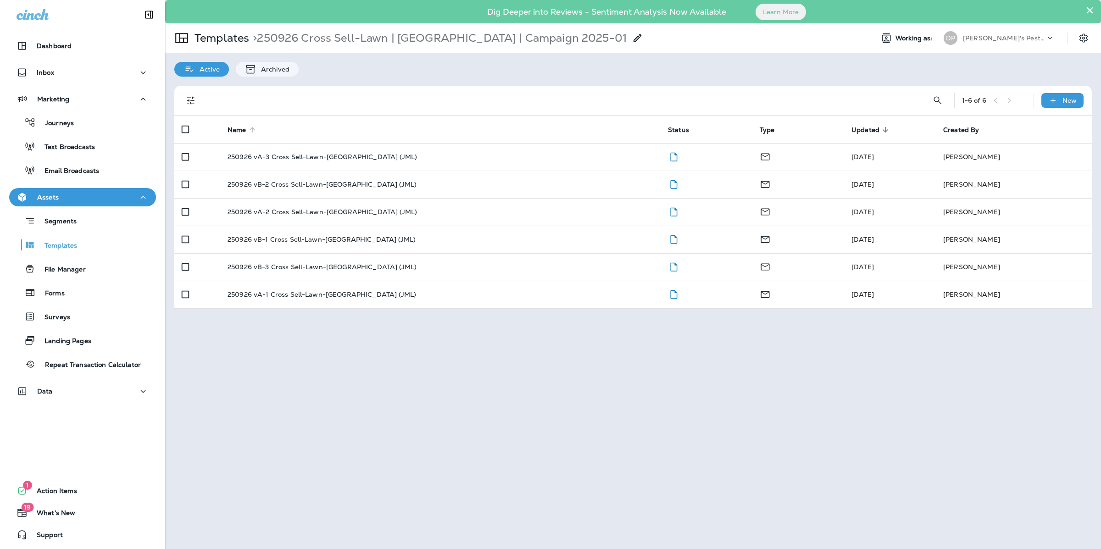
click at [231, 131] on span "Name" at bounding box center [237, 130] width 19 height 8
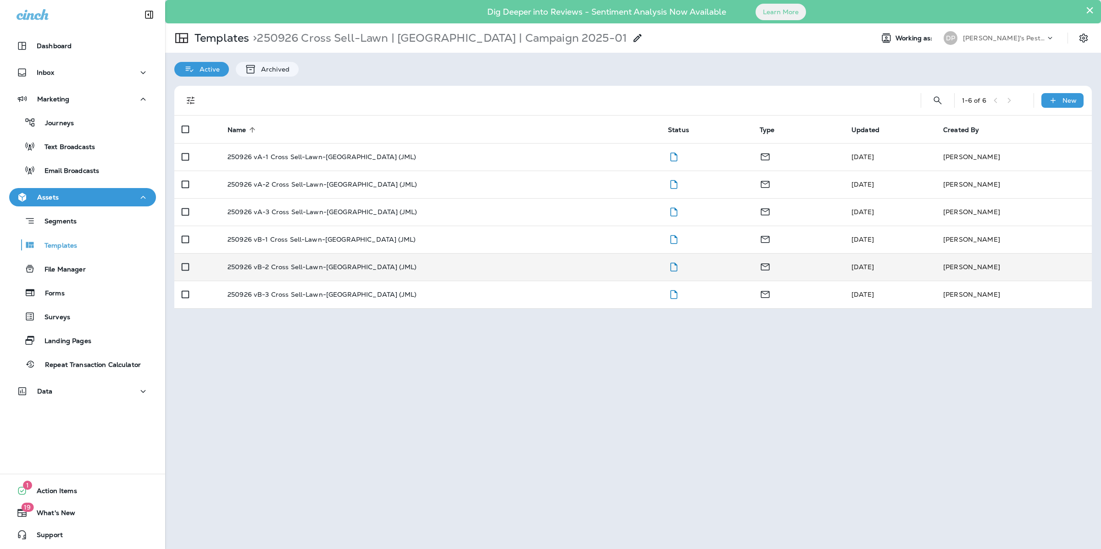
click at [279, 256] on td "250926 vB-2 Cross Sell-Lawn-[GEOGRAPHIC_DATA] (JML)" at bounding box center [440, 267] width 440 height 28
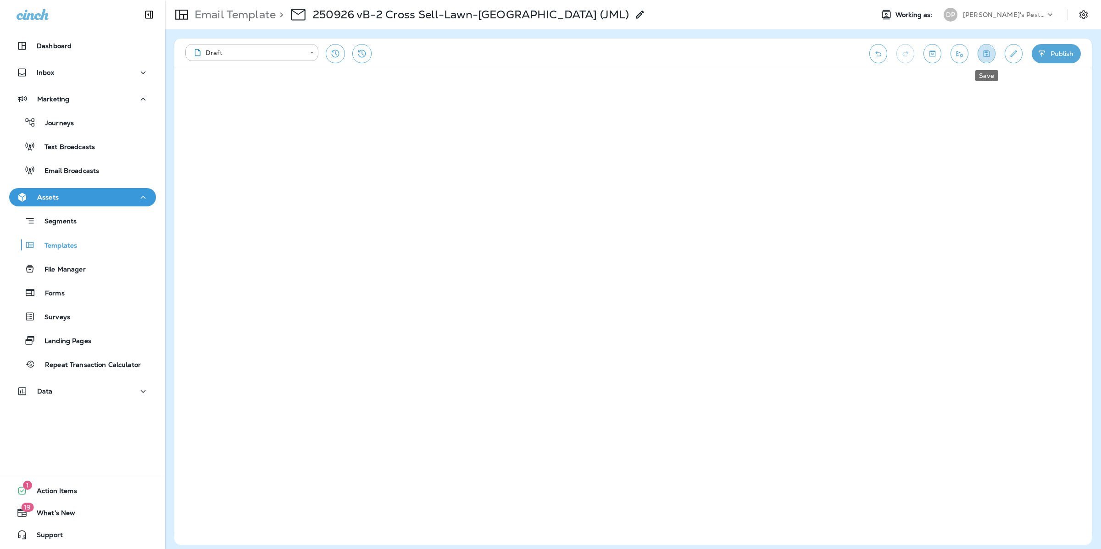
click at [982, 50] on icon "Save" at bounding box center [987, 53] width 10 height 9
click at [252, 13] on p "Email Template" at bounding box center [233, 15] width 85 height 14
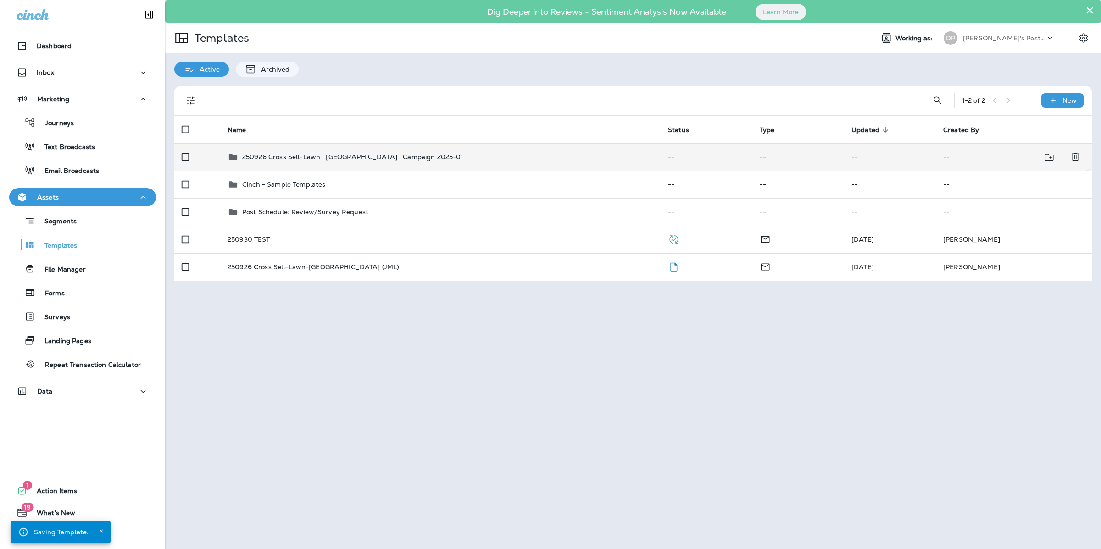
click at [268, 153] on p "250926 Cross Sell-Lawn | [GEOGRAPHIC_DATA] | Campaign 2025-01" at bounding box center [353, 156] width 222 height 7
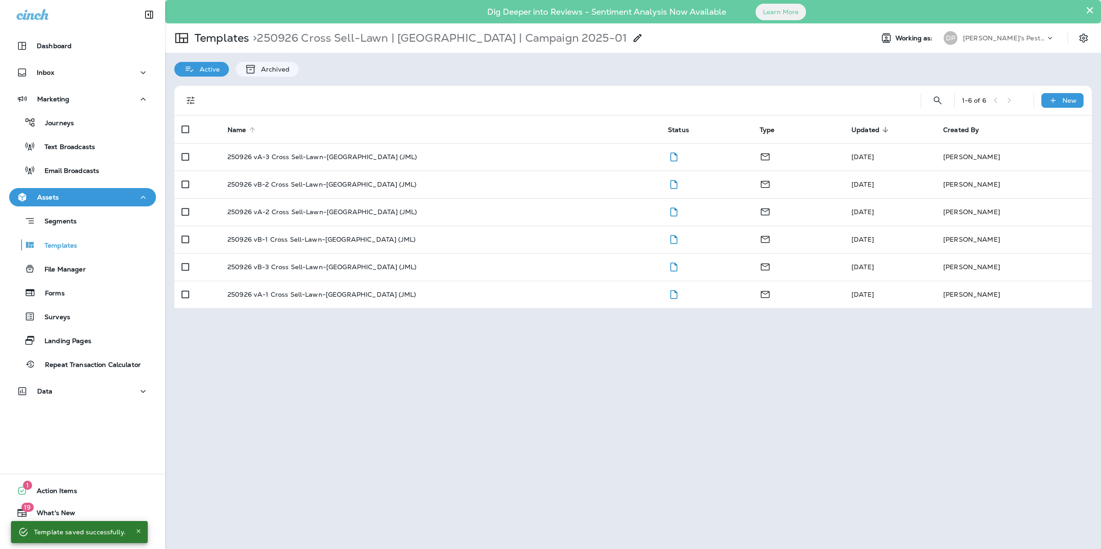
click at [235, 127] on span "Name" at bounding box center [237, 130] width 19 height 8
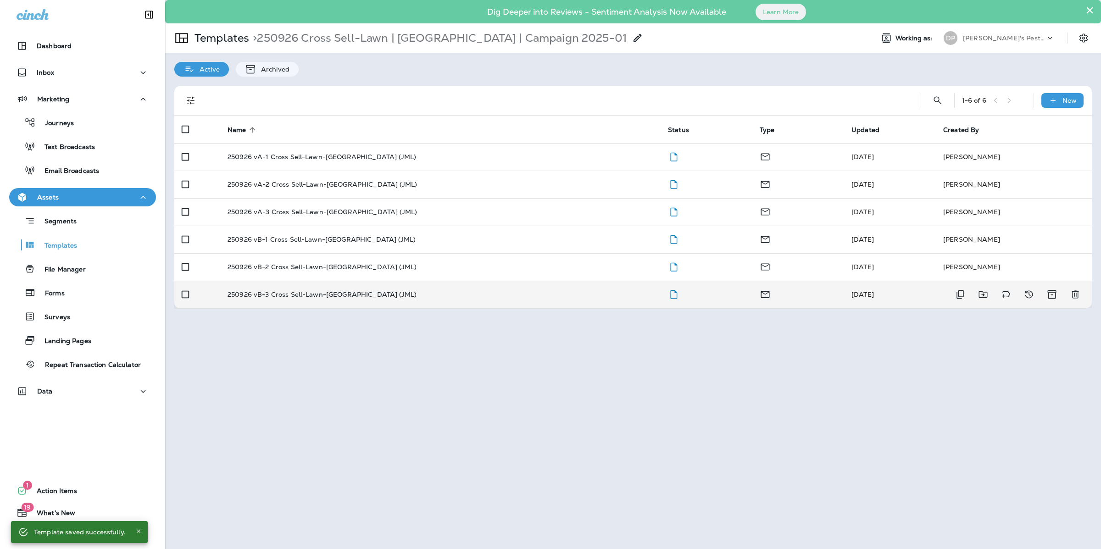
click at [277, 301] on td "250926 vB-3 Cross Sell-Lawn-[GEOGRAPHIC_DATA] (JML)" at bounding box center [440, 295] width 440 height 28
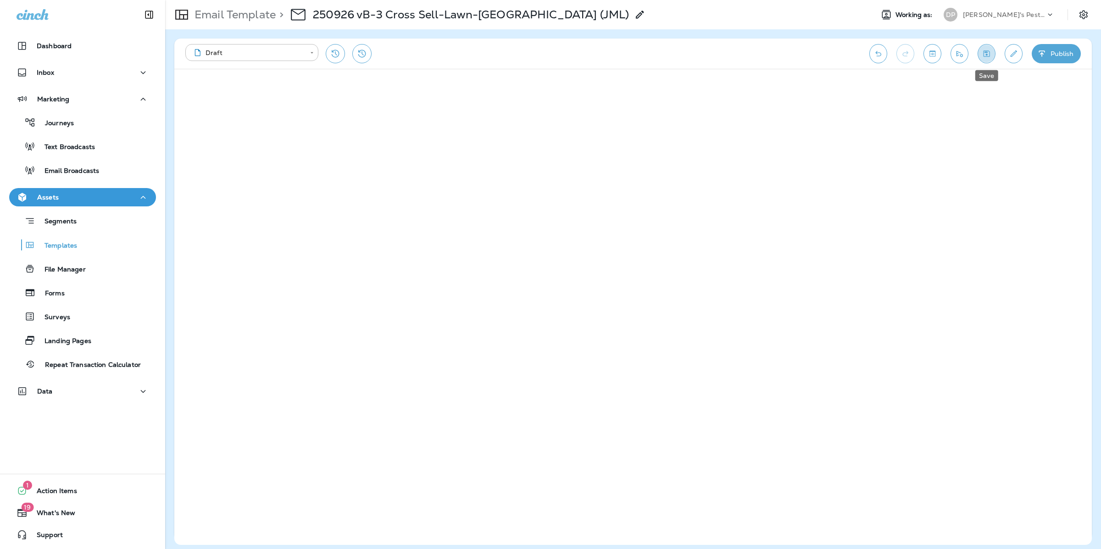
click at [992, 52] on button "Save" at bounding box center [987, 53] width 18 height 19
